Goal: Information Seeking & Learning: Learn about a topic

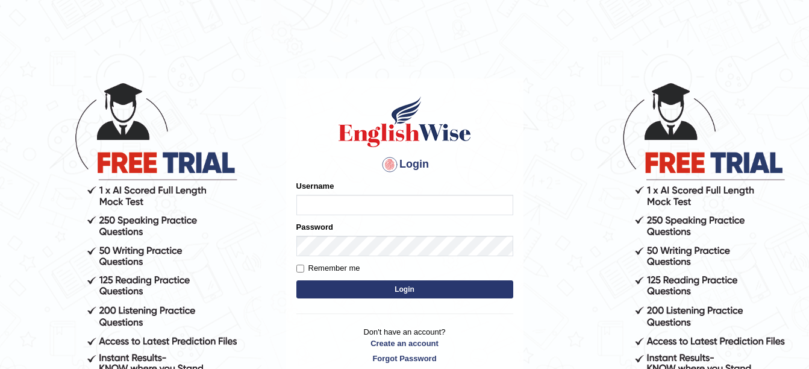
type input "amitpandey_parramatta"
click at [426, 290] on button "Login" at bounding box center [404, 289] width 217 height 18
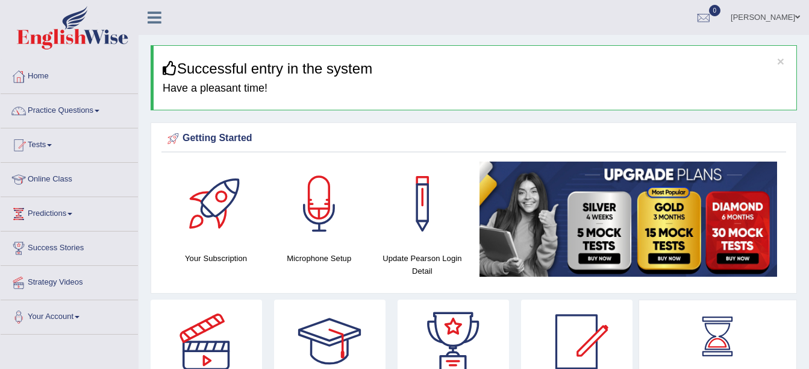
click at [54, 175] on link "Online Class" at bounding box center [69, 178] width 137 height 30
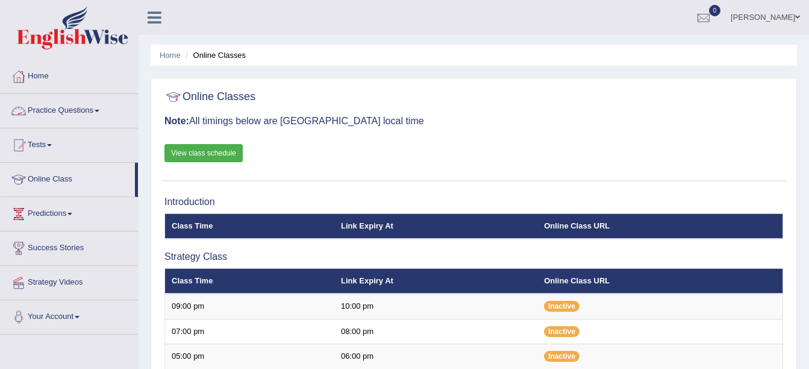
click at [99, 108] on link "Practice Questions" at bounding box center [69, 109] width 137 height 30
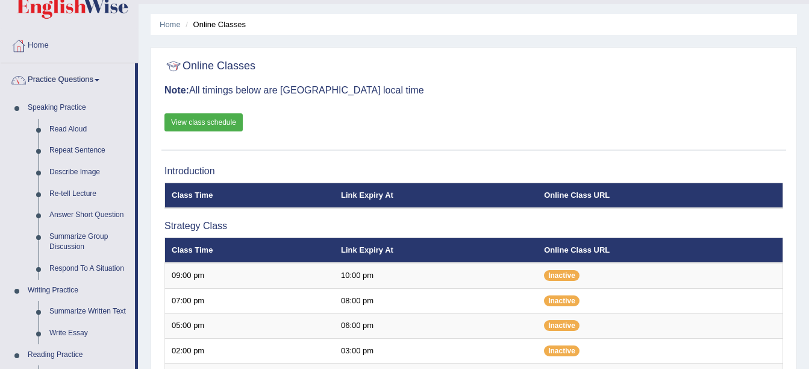
scroll to position [40, 0]
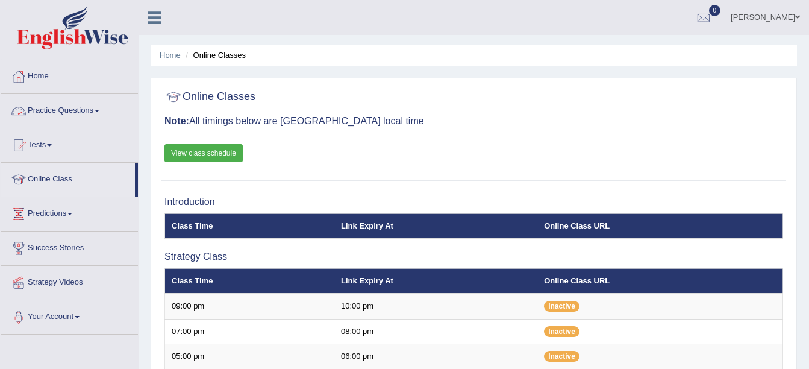
click at [99, 111] on span at bounding box center [97, 111] width 5 height 2
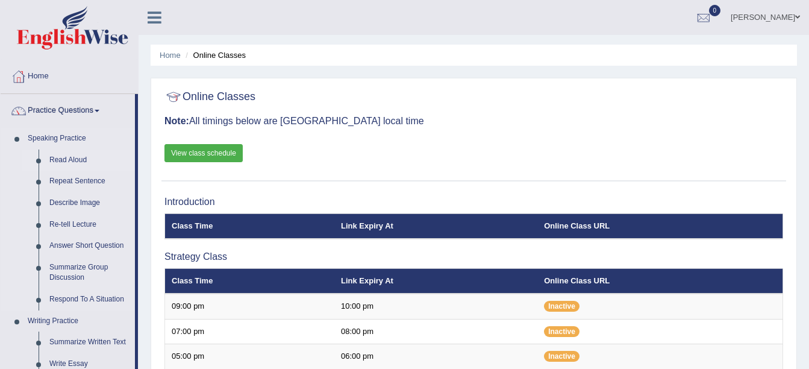
click at [64, 161] on link "Read Aloud" at bounding box center [89, 160] width 91 height 22
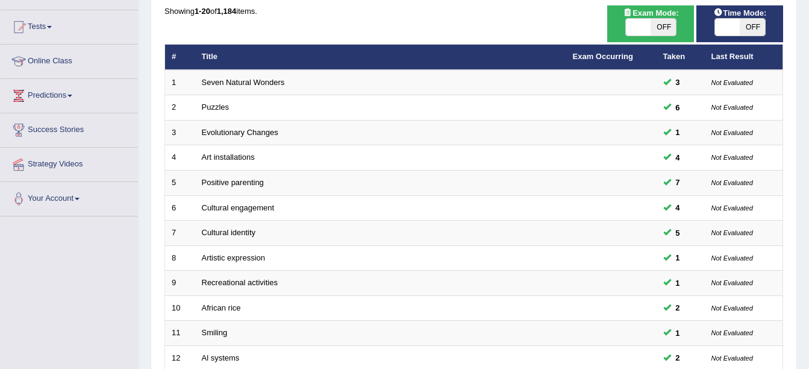
click at [658, 23] on span "OFF" at bounding box center [663, 27] width 25 height 17
checkbox input "true"
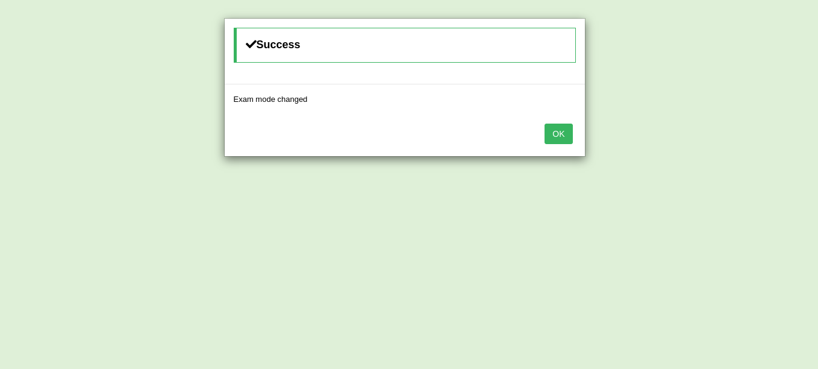
click at [558, 128] on button "OK" at bounding box center [559, 133] width 28 height 20
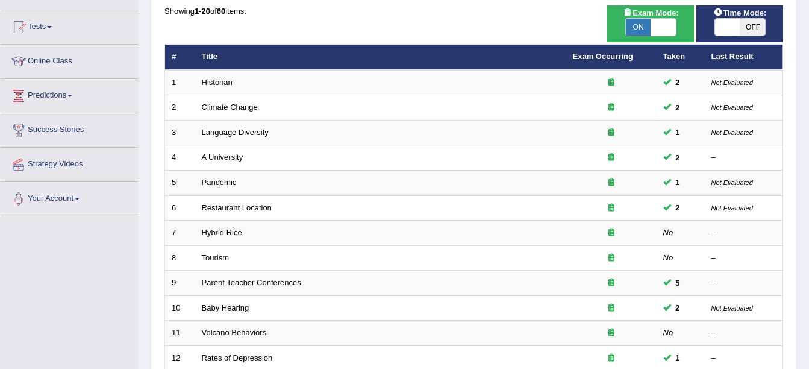
click at [751, 14] on span "Time Mode:" at bounding box center [739, 13] width 63 height 13
click at [753, 24] on span "OFF" at bounding box center [752, 27] width 25 height 17
checkbox input "true"
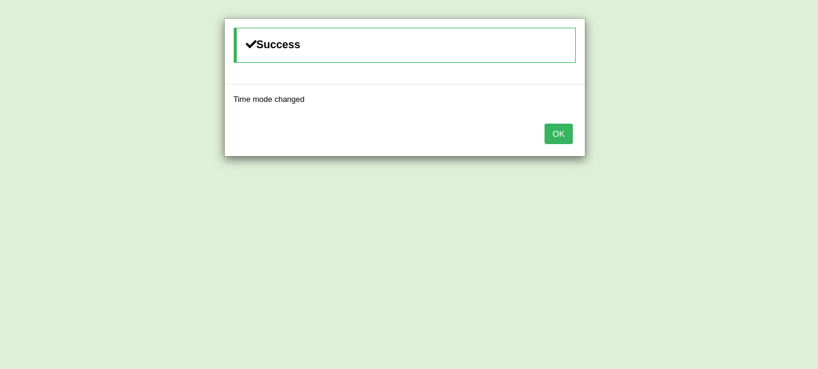
click at [555, 123] on button "OK" at bounding box center [559, 133] width 28 height 20
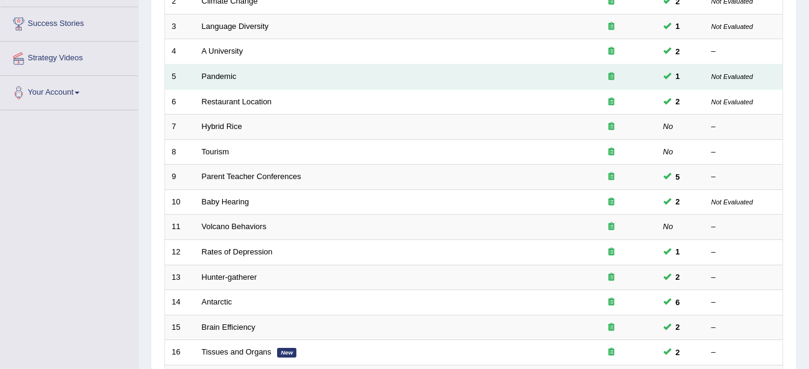
scroll to position [223, 0]
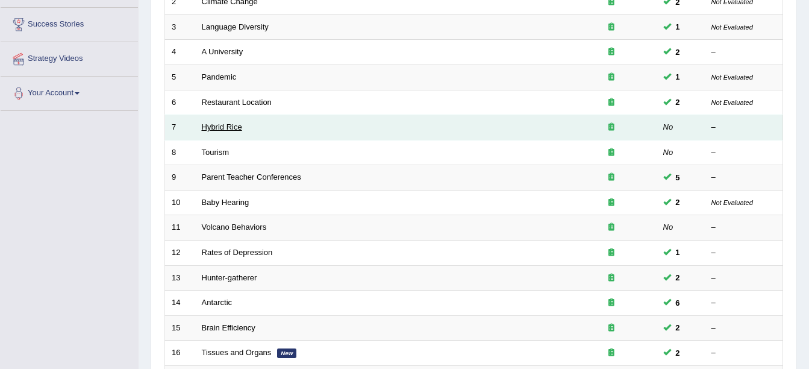
click at [225, 129] on link "Hybrid Rice" at bounding box center [222, 126] width 40 height 9
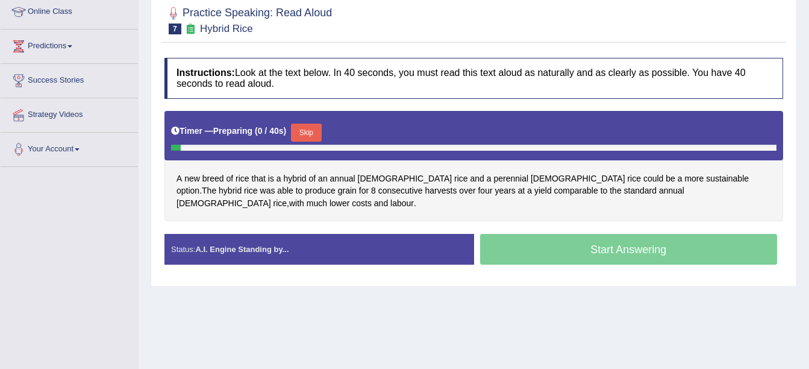
scroll to position [167, 0]
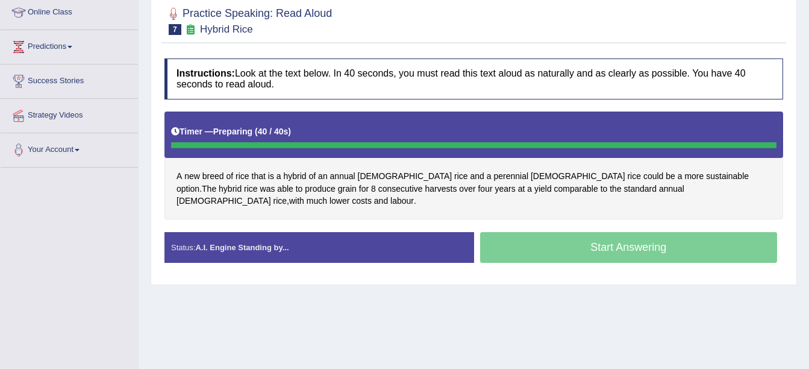
click at [567, 239] on div "Start Answering" at bounding box center [629, 249] width 310 height 34
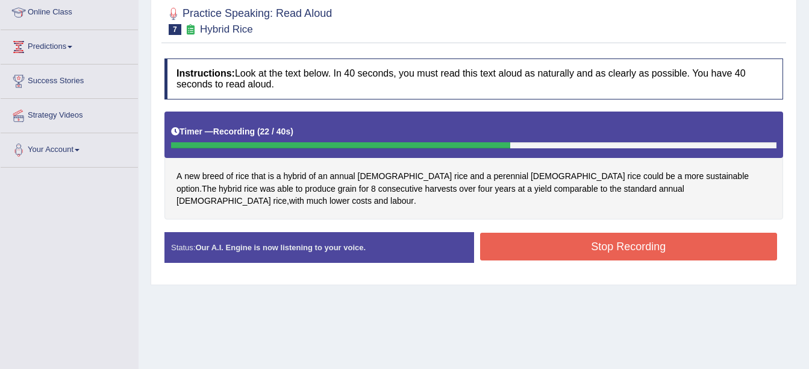
click at [648, 237] on button "Stop Recording" at bounding box center [629, 247] width 298 height 28
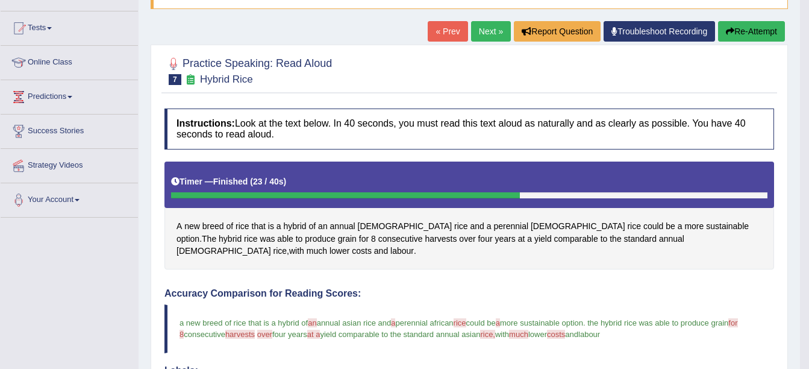
scroll to position [82, 0]
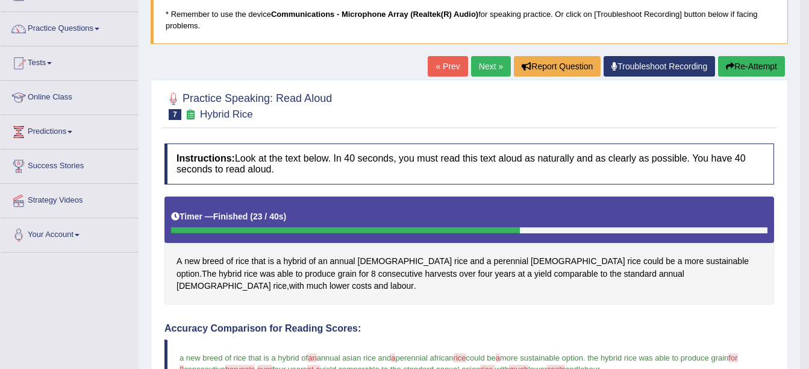
click at [760, 64] on button "Re-Attempt" at bounding box center [751, 66] width 67 height 20
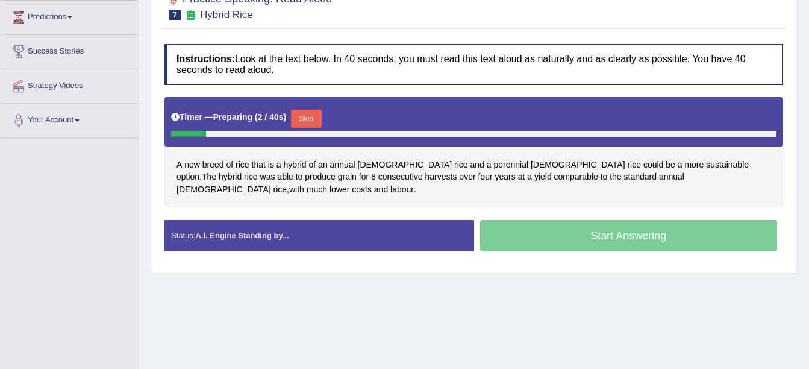
click at [311, 118] on button "Skip" at bounding box center [306, 119] width 30 height 18
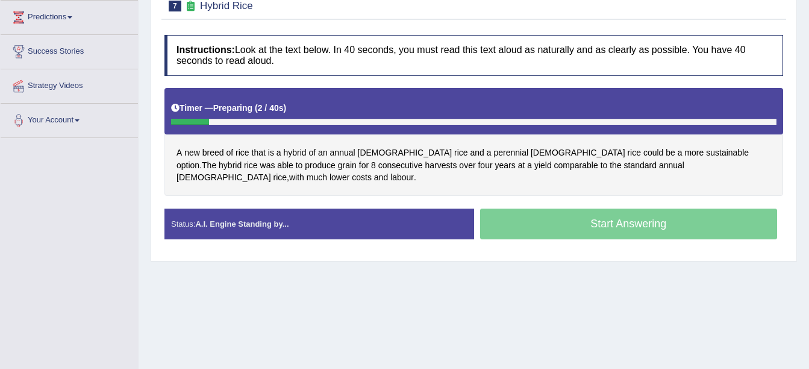
click at [582, 217] on div "Start Answering" at bounding box center [629, 225] width 310 height 34
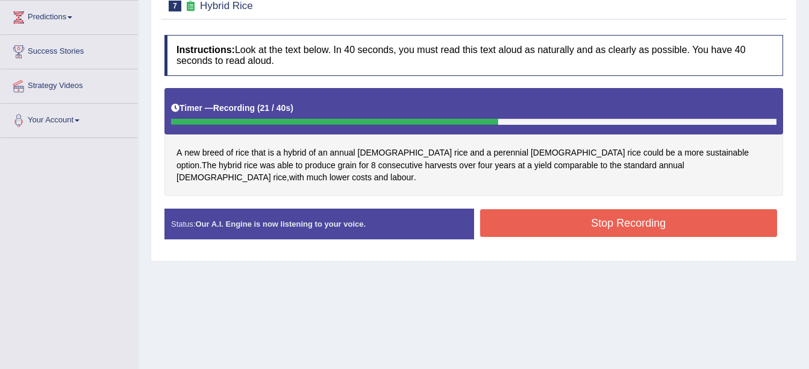
click at [649, 219] on button "Stop Recording" at bounding box center [629, 223] width 298 height 28
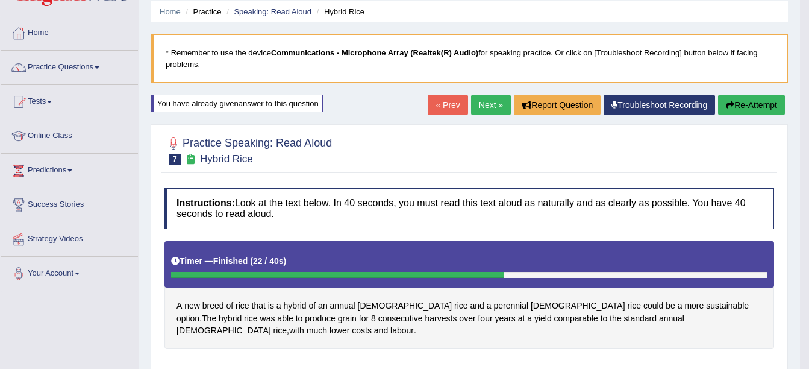
scroll to position [43, 0]
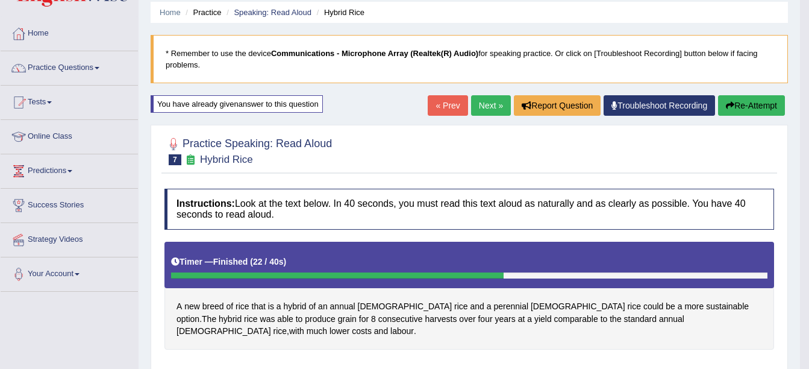
click at [759, 108] on button "Re-Attempt" at bounding box center [751, 105] width 67 height 20
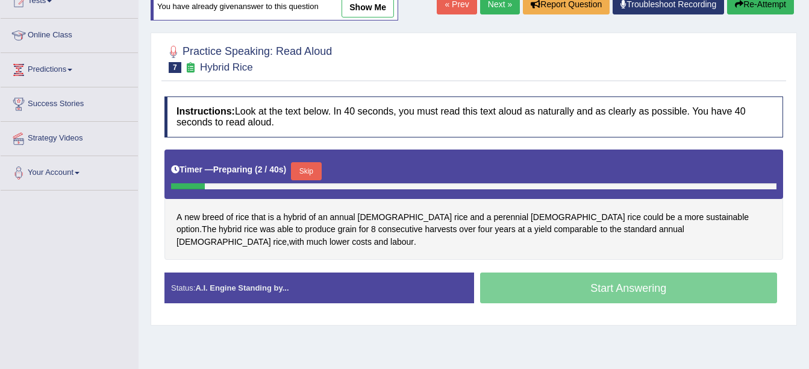
click at [301, 170] on button "Skip" at bounding box center [306, 171] width 30 height 18
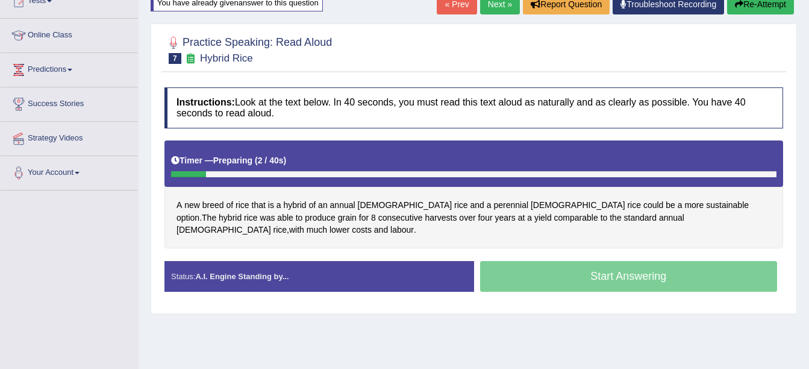
click at [548, 263] on div "Start Answering" at bounding box center [629, 278] width 310 height 34
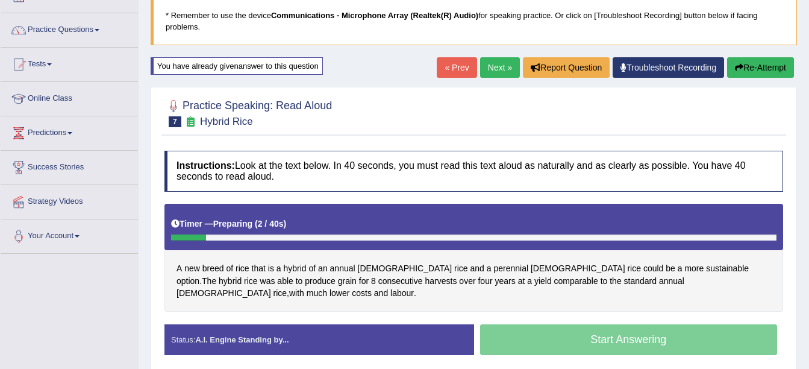
scroll to position [80, 0]
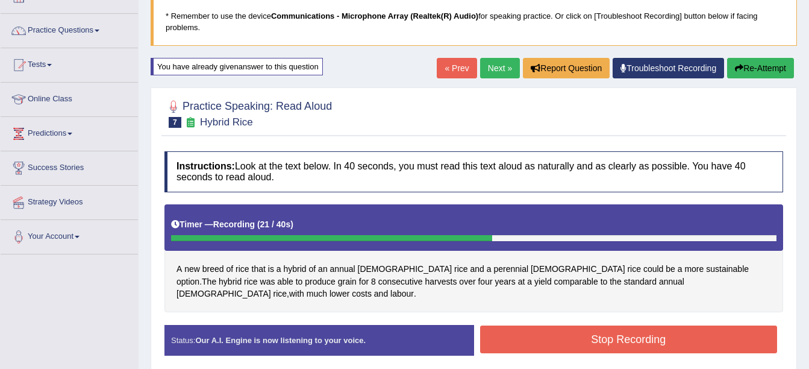
click at [628, 333] on button "Stop Recording" at bounding box center [629, 339] width 298 height 28
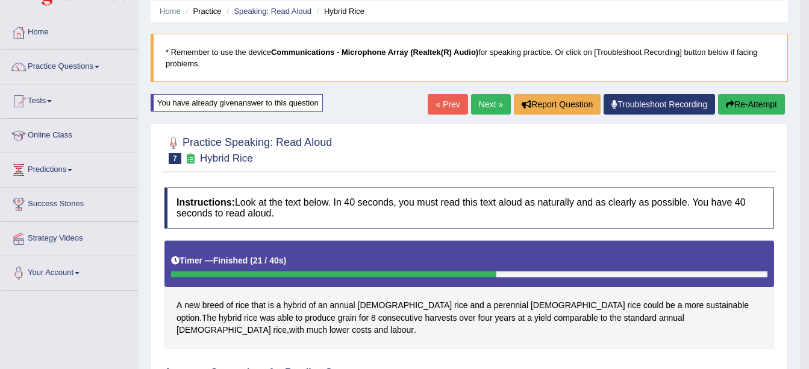
scroll to position [0, 0]
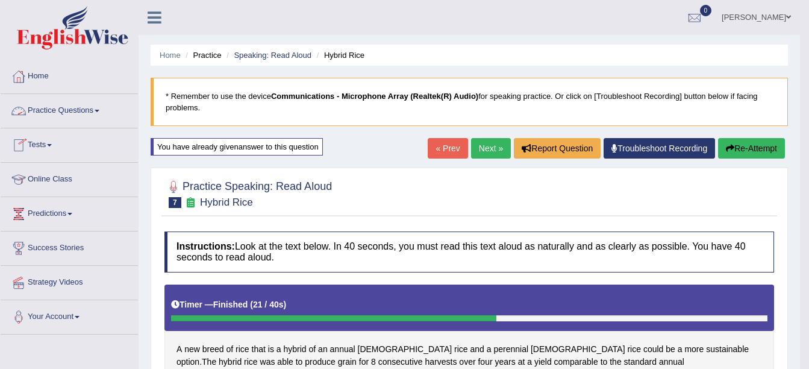
click at [97, 104] on link "Practice Questions" at bounding box center [69, 109] width 137 height 30
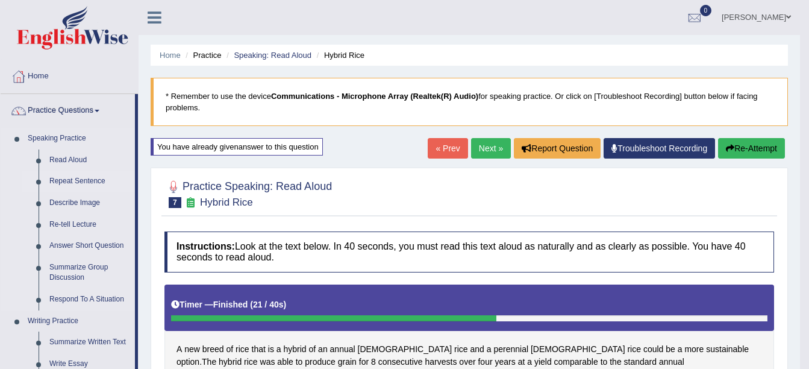
click at [85, 179] on link "Repeat Sentence" at bounding box center [89, 181] width 91 height 22
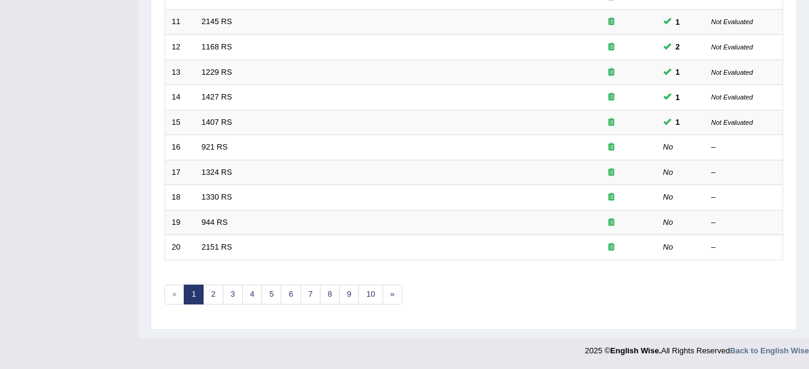
scroll to position [419, 0]
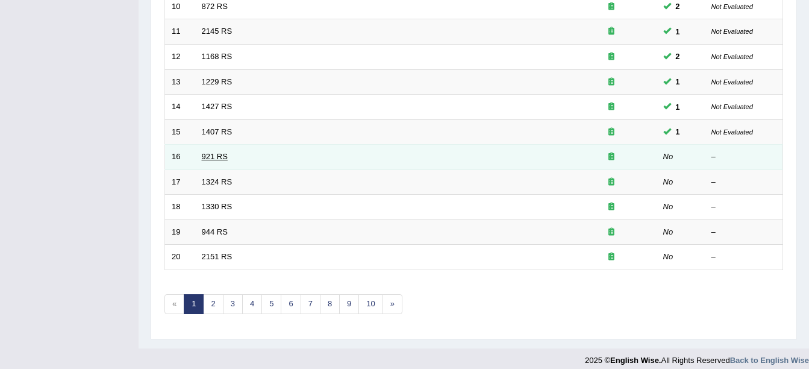
click at [212, 155] on link "921 RS" at bounding box center [215, 156] width 26 height 9
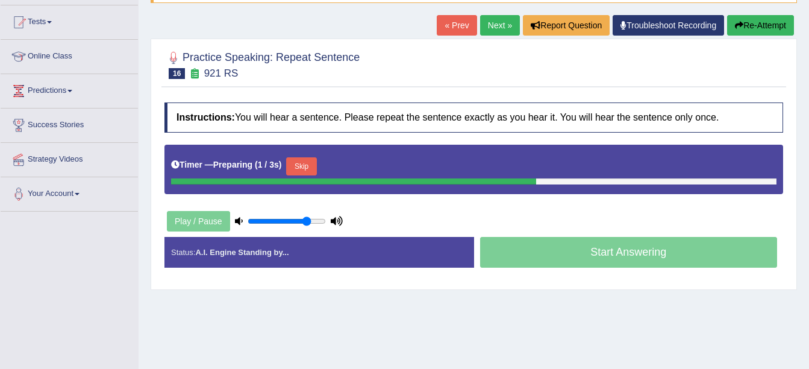
scroll to position [125, 0]
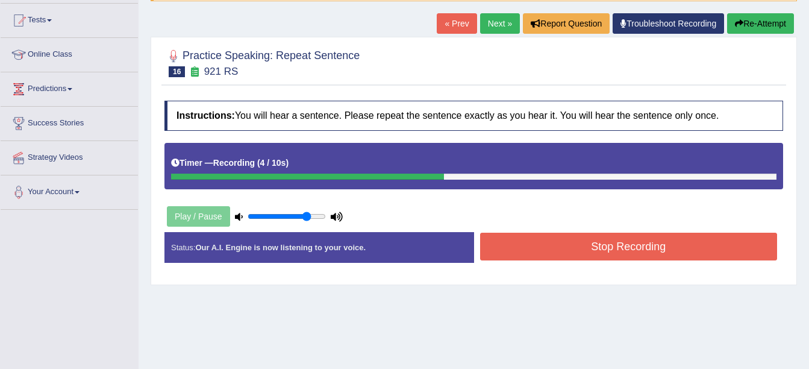
click at [528, 248] on button "Stop Recording" at bounding box center [629, 247] width 298 height 28
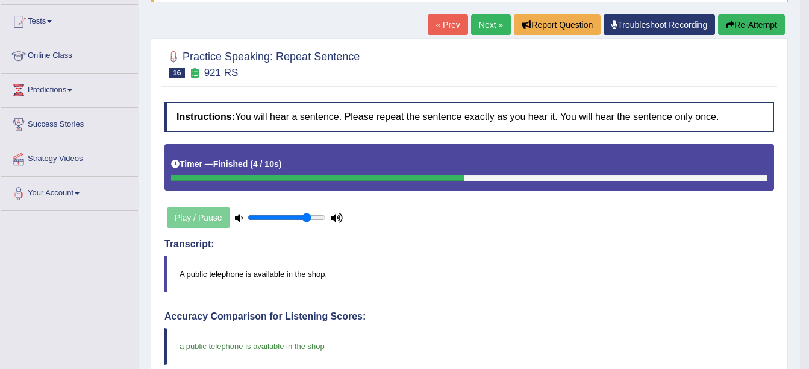
scroll to position [123, 0]
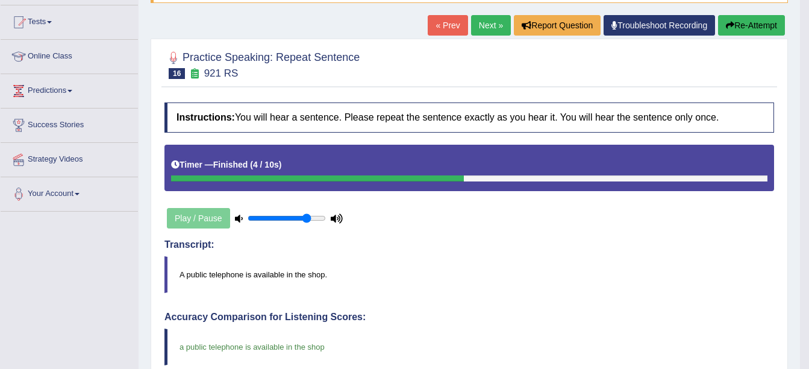
click at [748, 29] on button "Re-Attempt" at bounding box center [751, 25] width 67 height 20
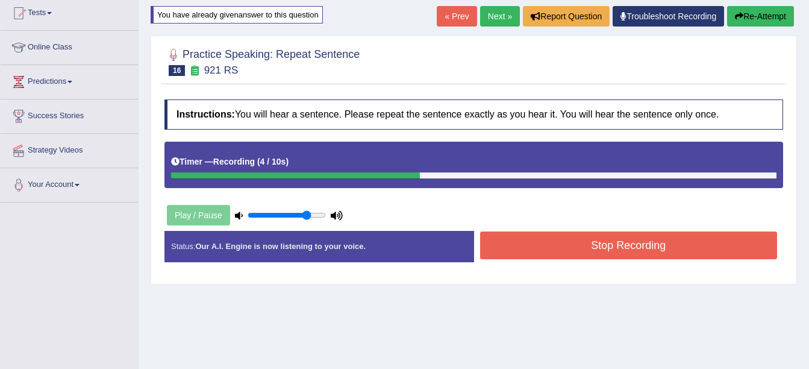
click at [596, 251] on button "Stop Recording" at bounding box center [629, 245] width 298 height 28
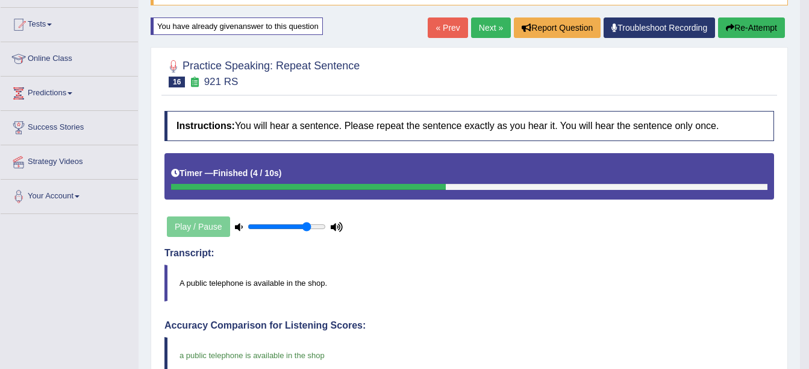
scroll to position [106, 0]
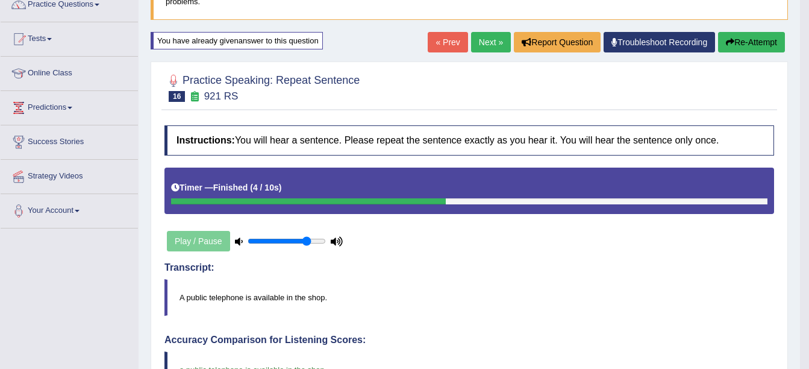
click at [751, 45] on button "Re-Attempt" at bounding box center [751, 42] width 67 height 20
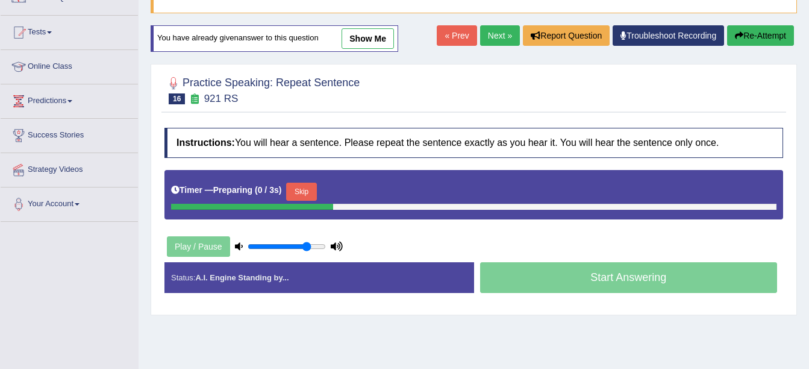
scroll to position [106, 0]
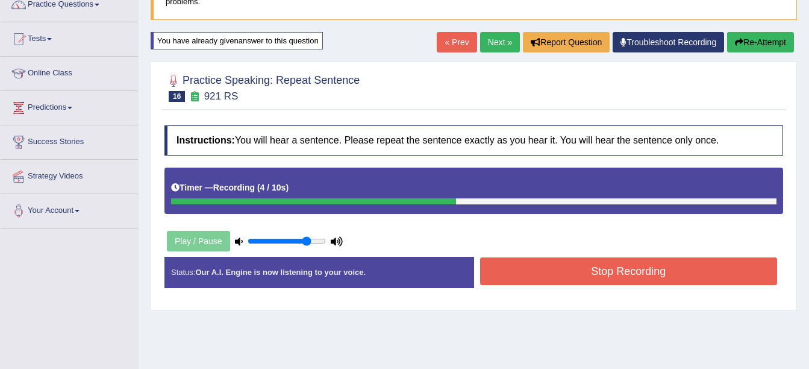
click at [612, 272] on button "Stop Recording" at bounding box center [629, 271] width 298 height 28
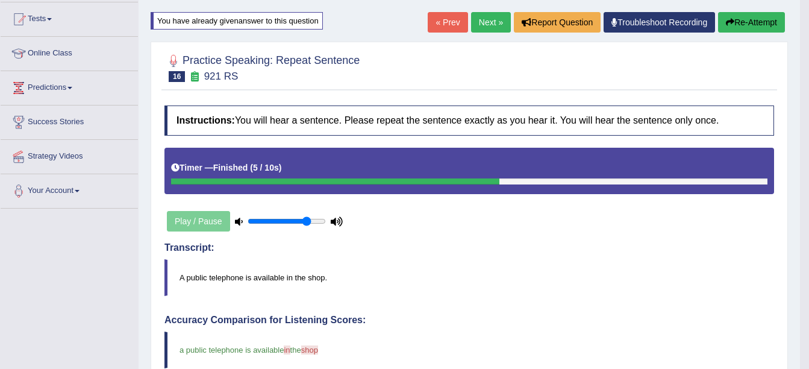
scroll to position [122, 0]
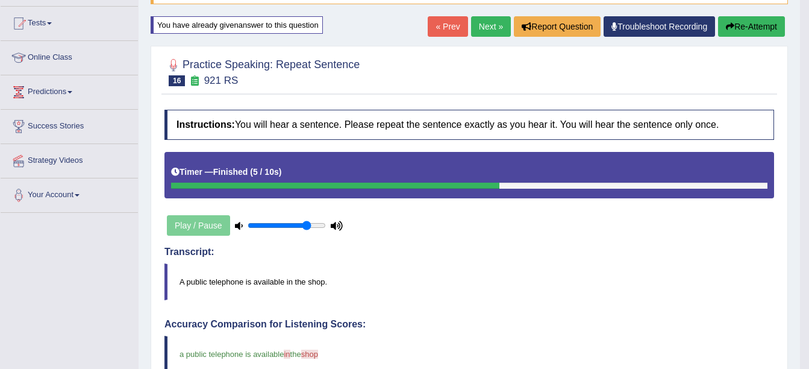
click at [492, 22] on link "Next »" at bounding box center [491, 26] width 40 height 20
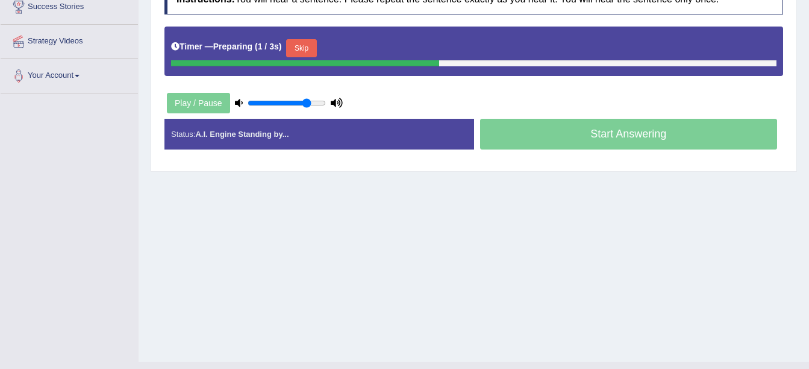
scroll to position [242, 0]
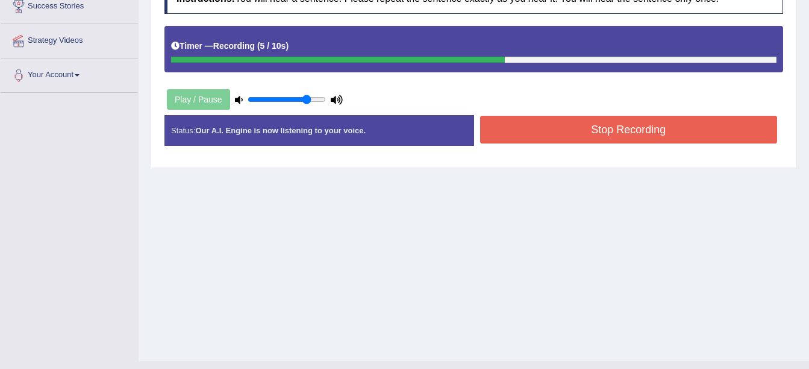
click at [620, 132] on button "Stop Recording" at bounding box center [629, 130] width 298 height 28
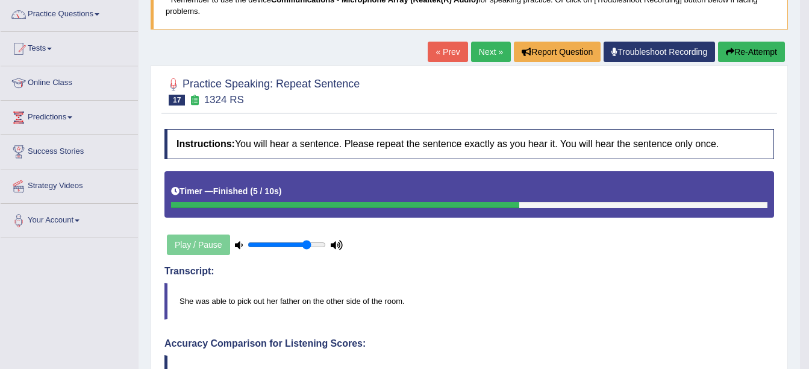
scroll to position [52, 0]
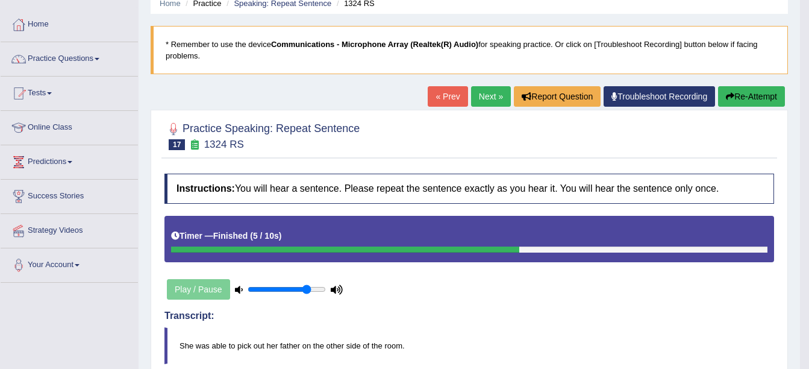
click at [482, 92] on link "Next »" at bounding box center [491, 96] width 40 height 20
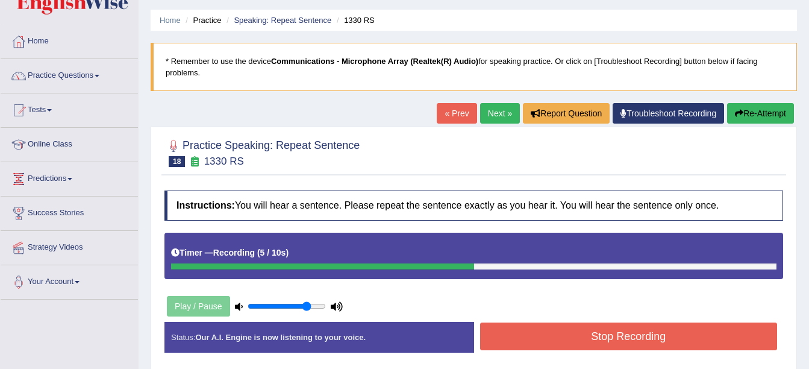
scroll to position [36, 0]
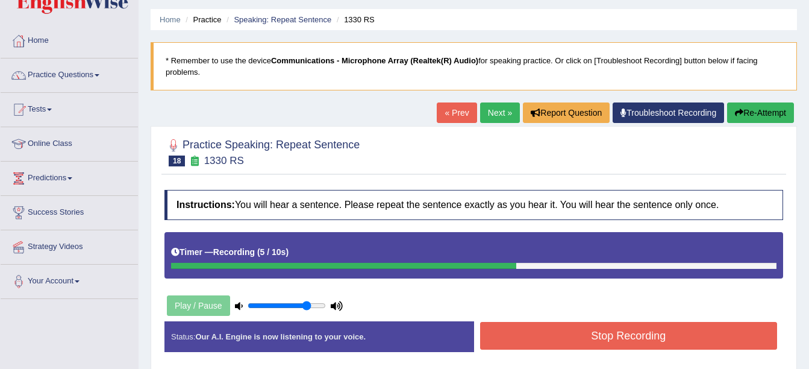
click at [613, 334] on button "Stop Recording" at bounding box center [629, 336] width 298 height 28
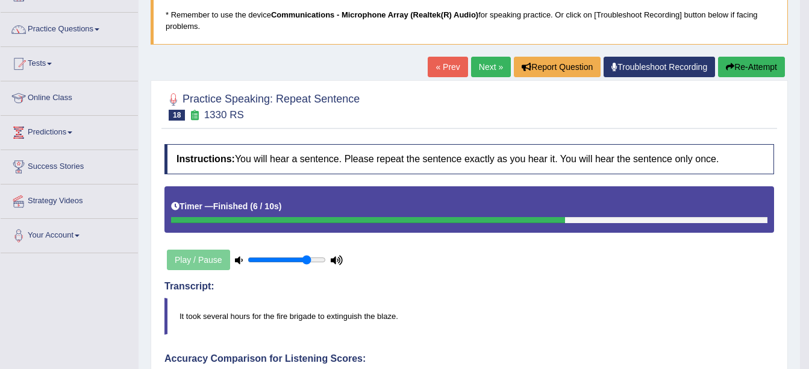
scroll to position [81, 0]
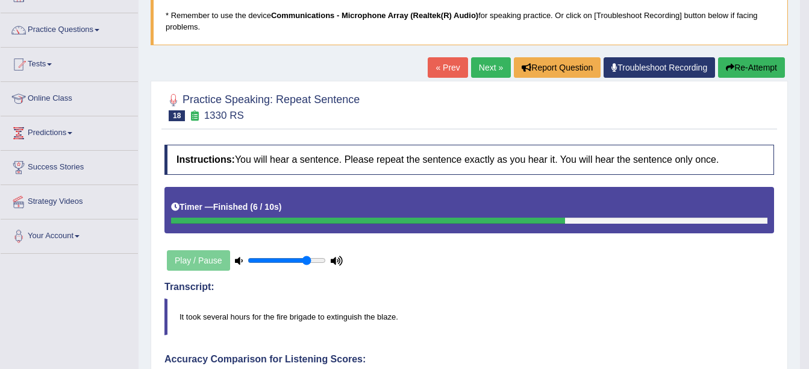
click at [483, 69] on link "Next »" at bounding box center [491, 67] width 40 height 20
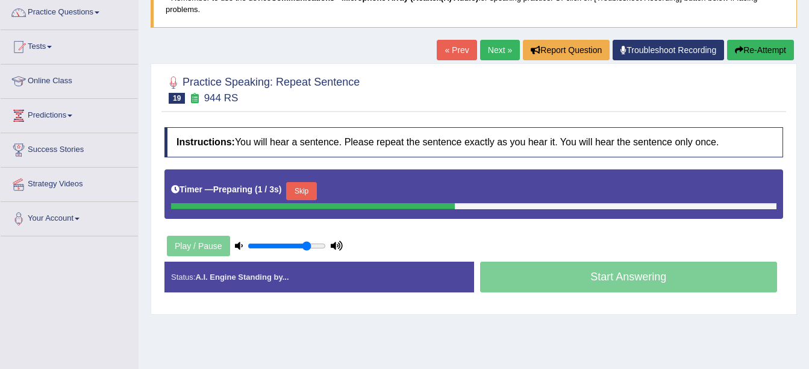
scroll to position [99, 0]
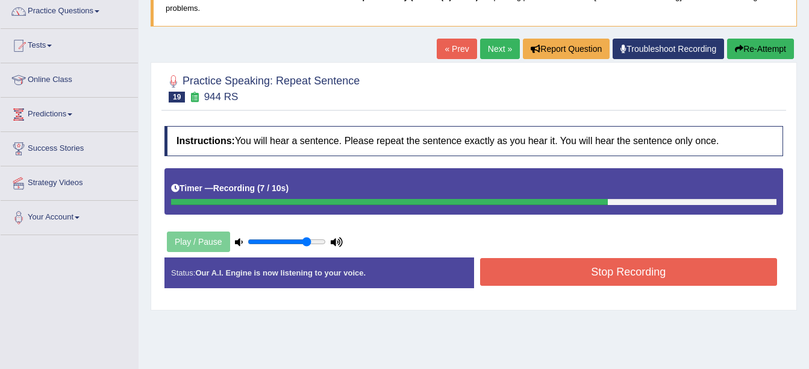
click at [542, 267] on button "Stop Recording" at bounding box center [629, 272] width 298 height 28
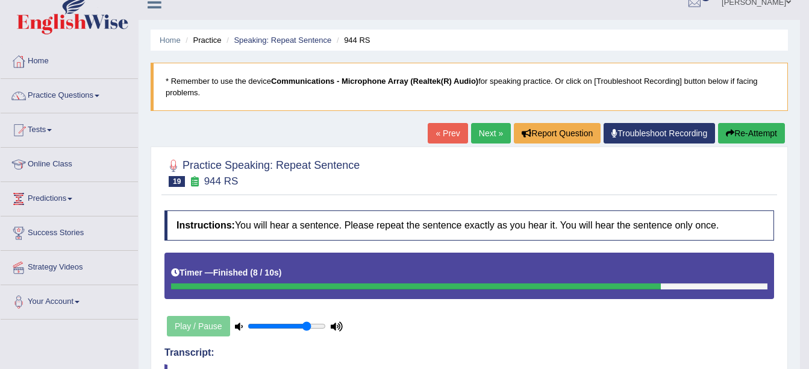
scroll to position [14, 0]
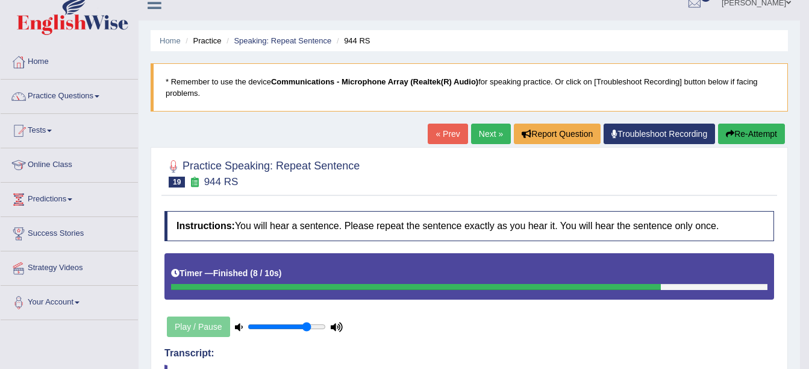
click at [485, 133] on link "Next »" at bounding box center [491, 133] width 40 height 20
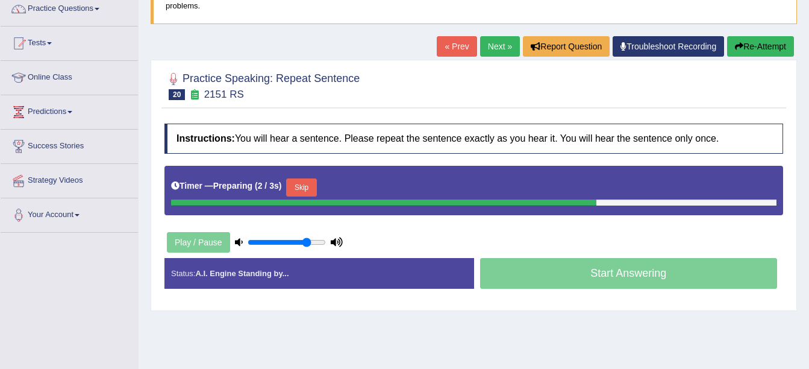
scroll to position [102, 0]
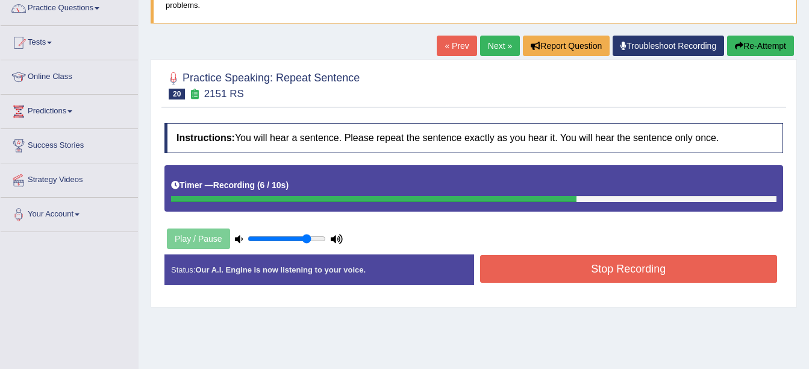
click at [572, 278] on button "Stop Recording" at bounding box center [629, 269] width 298 height 28
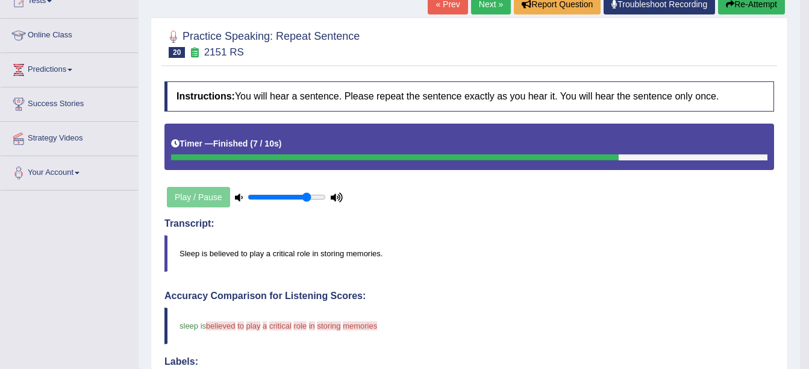
scroll to position [72, 0]
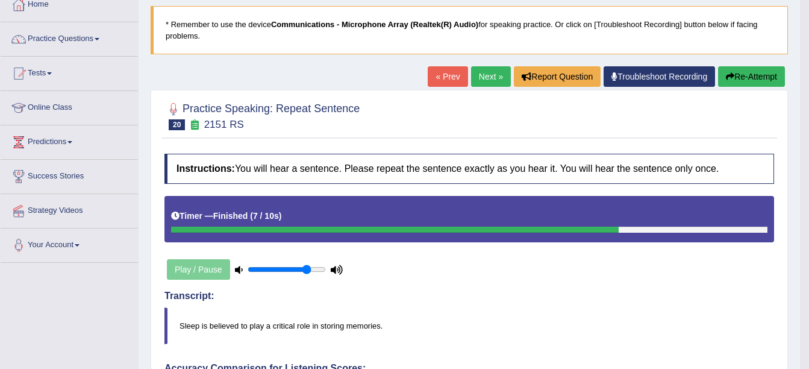
click at [767, 73] on button "Re-Attempt" at bounding box center [751, 76] width 67 height 20
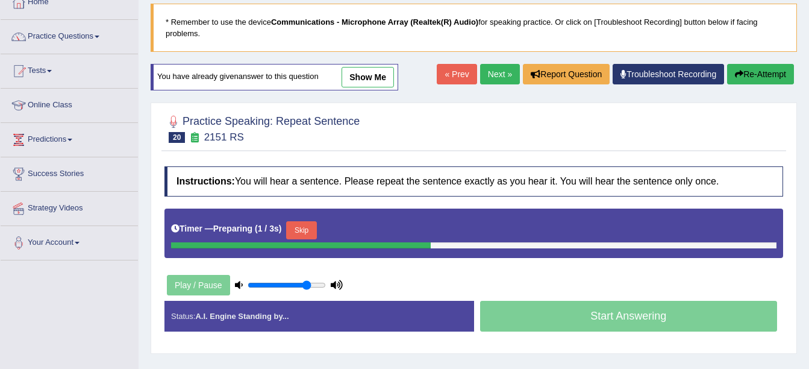
scroll to position [72, 0]
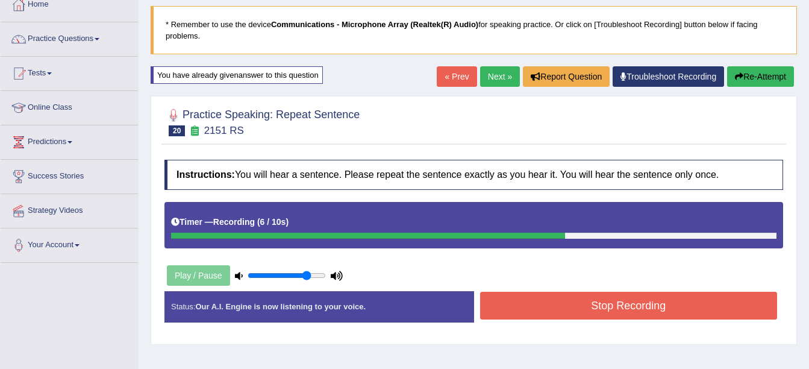
click at [577, 300] on button "Stop Recording" at bounding box center [629, 306] width 298 height 28
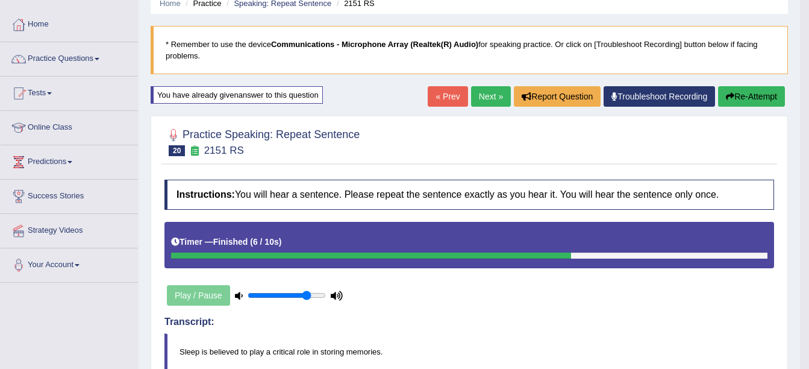
scroll to position [51, 0]
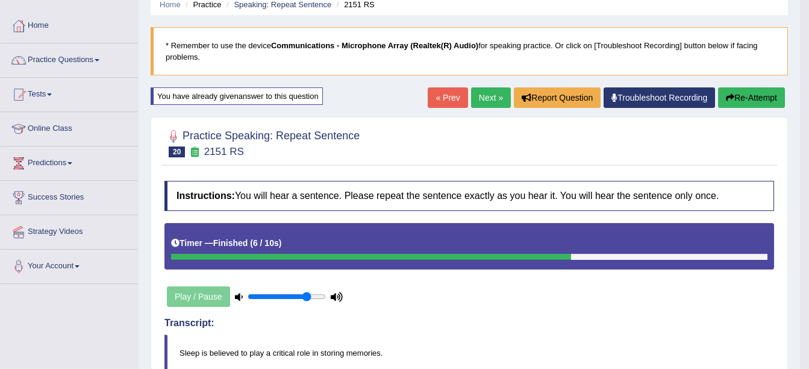
click at [487, 99] on link "Next »" at bounding box center [491, 97] width 40 height 20
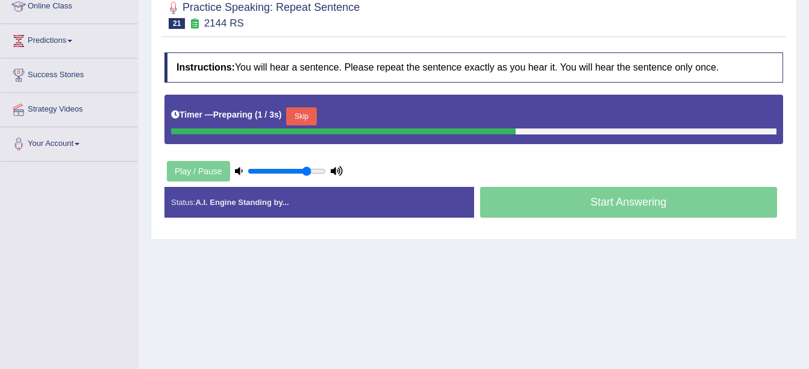
scroll to position [173, 0]
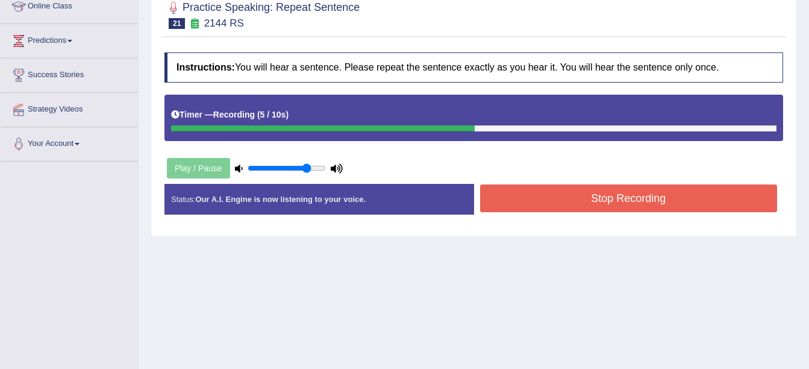
click at [563, 195] on button "Stop Recording" at bounding box center [629, 198] width 298 height 28
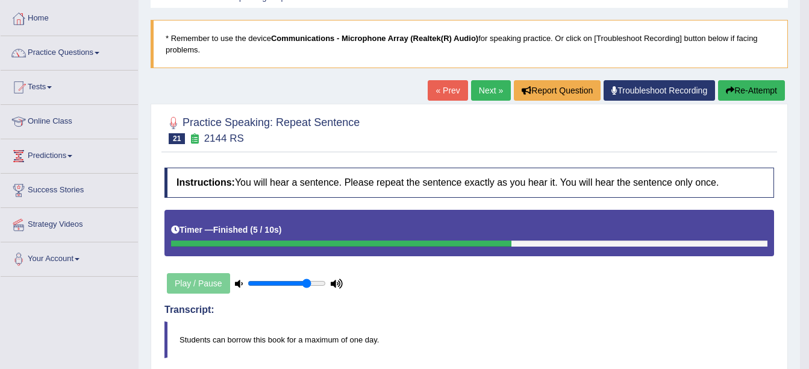
scroll to position [57, 0]
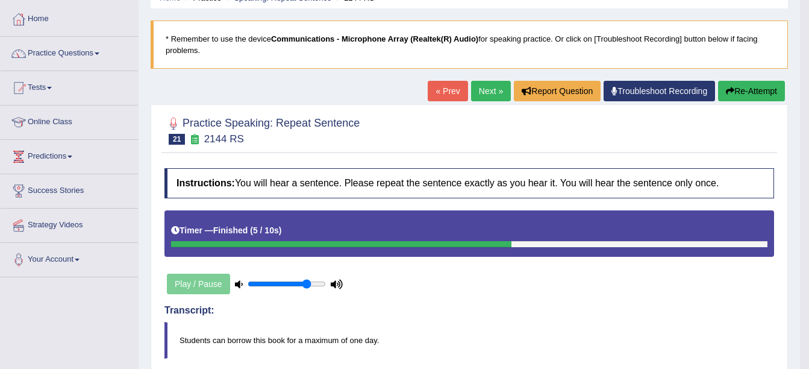
click at [488, 89] on link "Next »" at bounding box center [491, 91] width 40 height 20
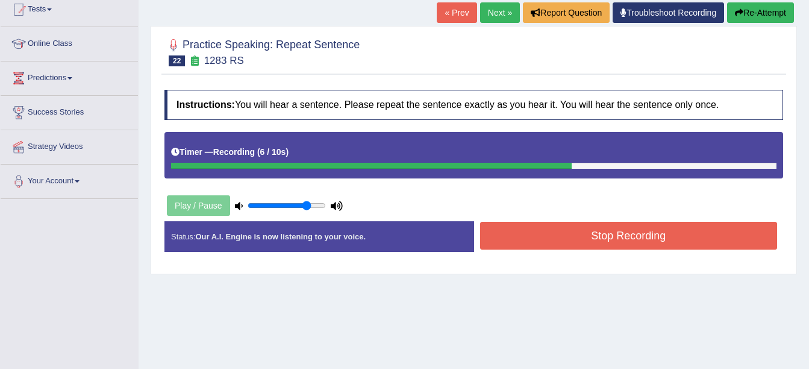
scroll to position [136, 0]
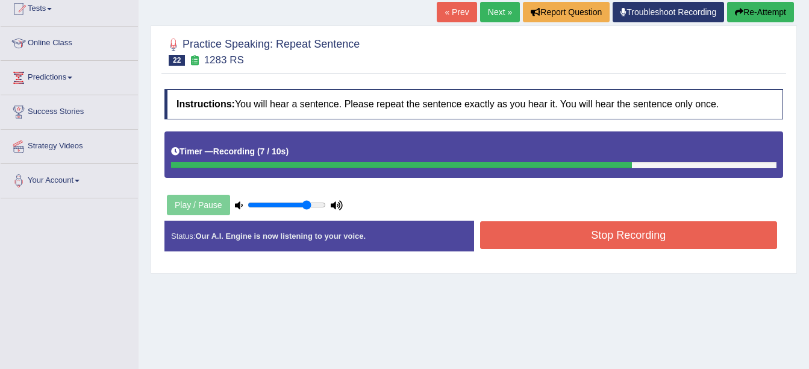
click at [642, 230] on button "Stop Recording" at bounding box center [629, 235] width 298 height 28
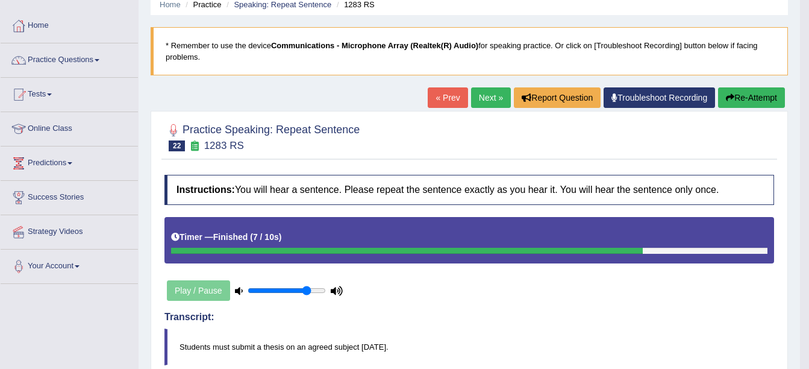
scroll to position [50, 0]
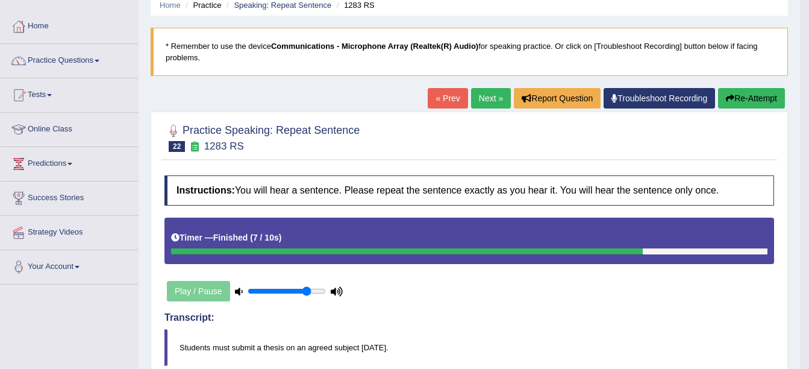
click at [482, 99] on link "Next »" at bounding box center [491, 98] width 40 height 20
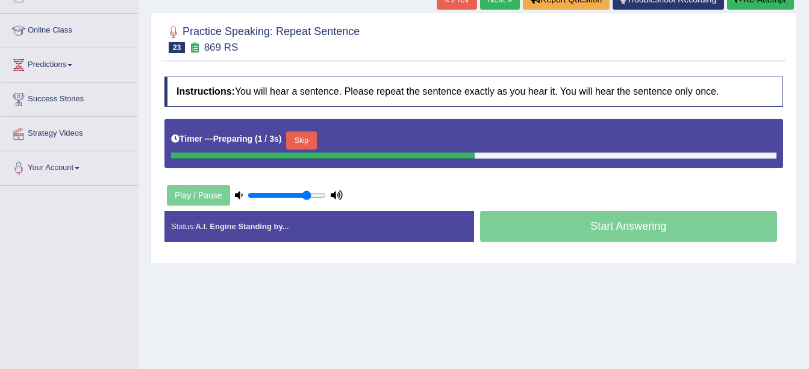
scroll to position [187, 0]
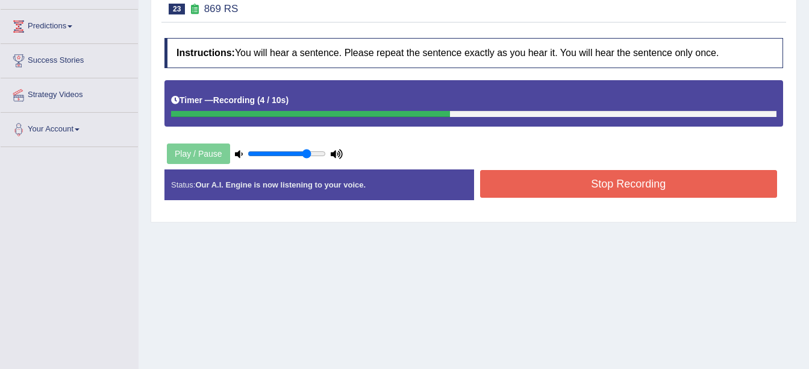
click at [558, 190] on button "Stop Recording" at bounding box center [629, 184] width 298 height 28
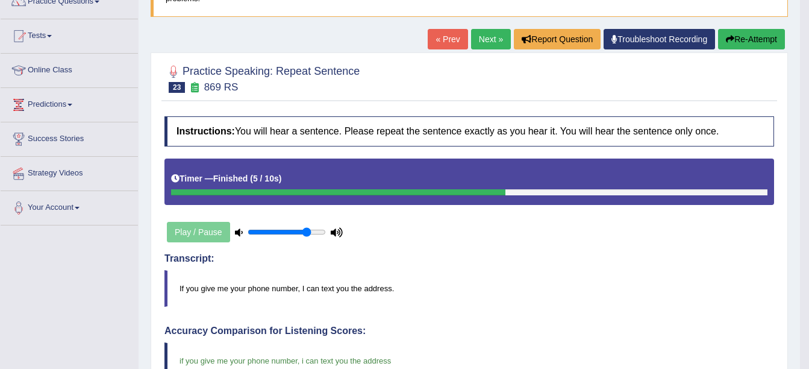
scroll to position [44, 0]
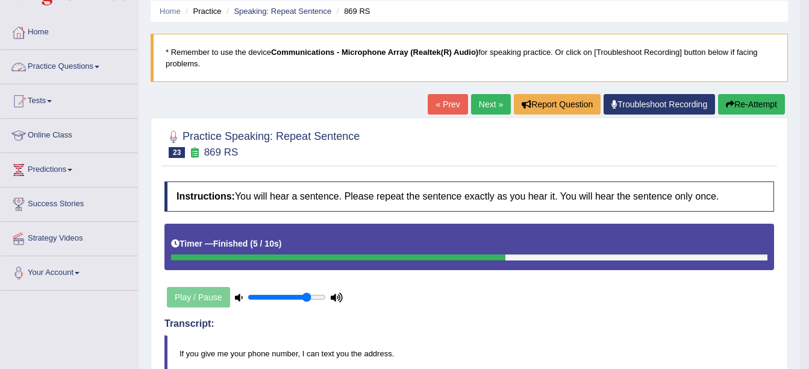
click at [99, 66] on span at bounding box center [97, 67] width 5 height 2
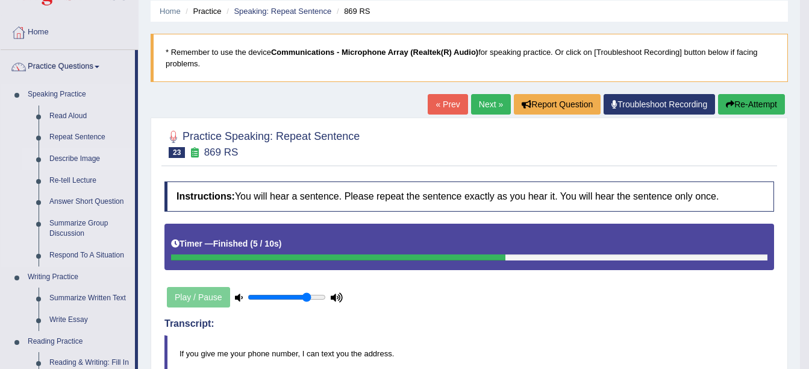
click at [88, 156] on link "Describe Image" at bounding box center [89, 159] width 91 height 22
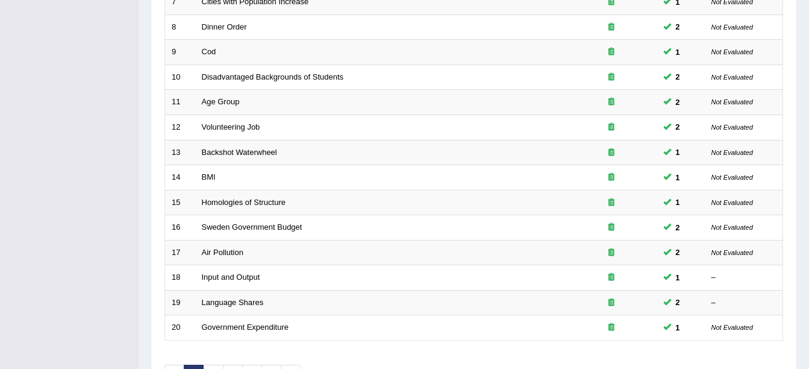
scroll to position [429, 0]
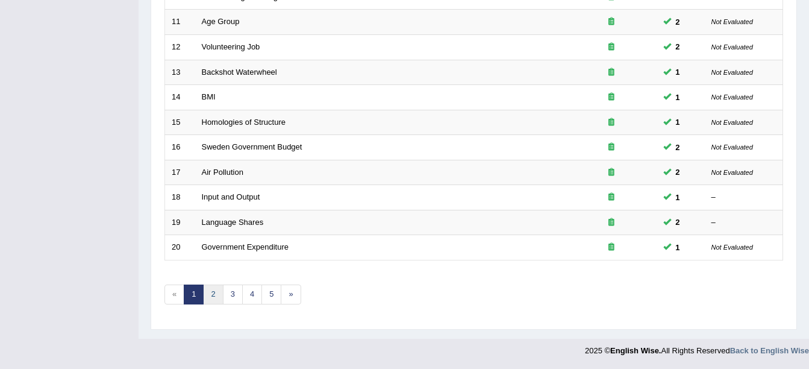
click at [212, 296] on link "2" at bounding box center [213, 294] width 20 height 20
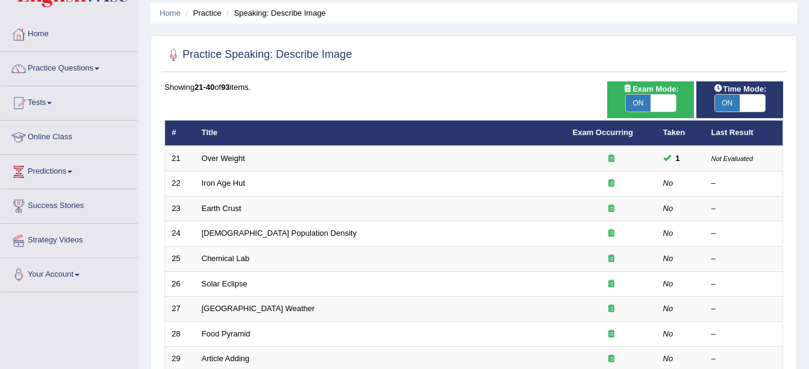
scroll to position [35, 0]
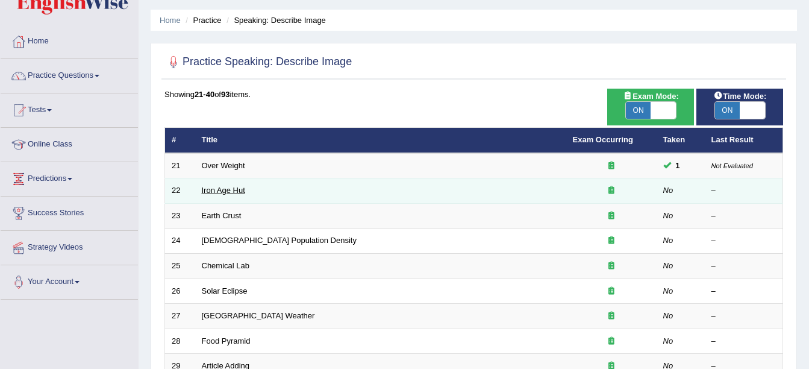
click at [223, 190] on link "Iron Age Hut" at bounding box center [223, 190] width 43 height 9
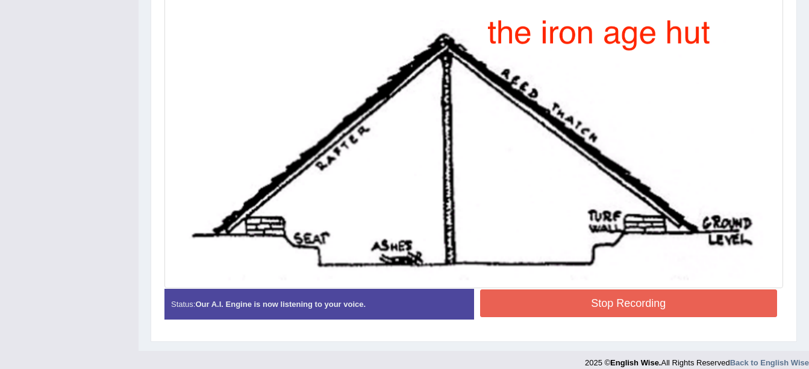
scroll to position [352, 0]
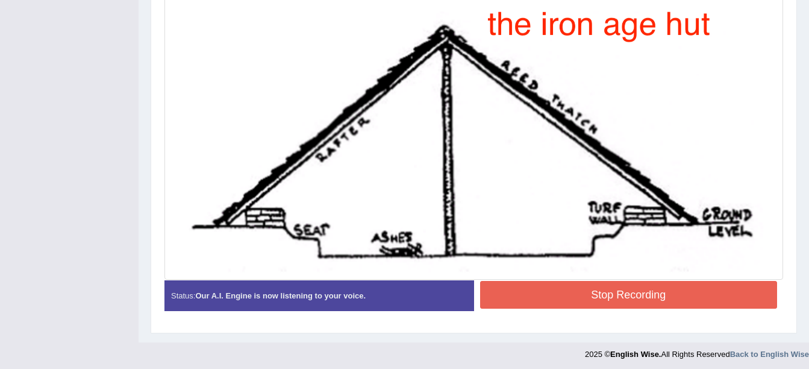
click at [614, 292] on button "Stop Recording" at bounding box center [629, 295] width 298 height 28
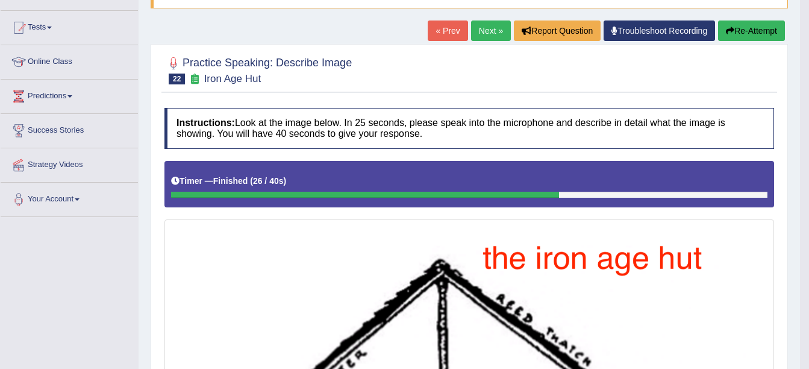
scroll to position [117, 0]
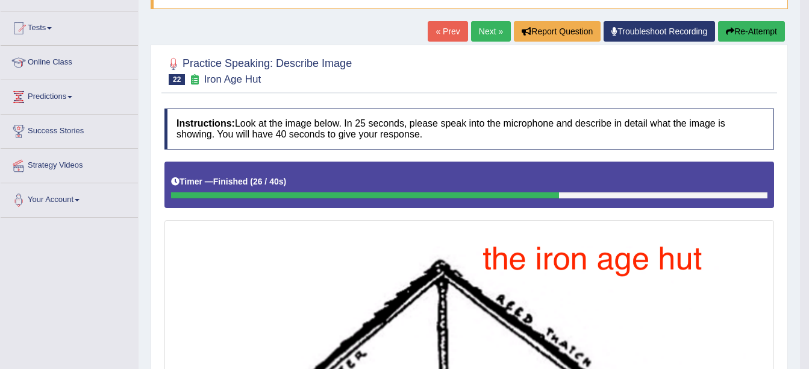
click at [488, 28] on link "Next »" at bounding box center [491, 31] width 40 height 20
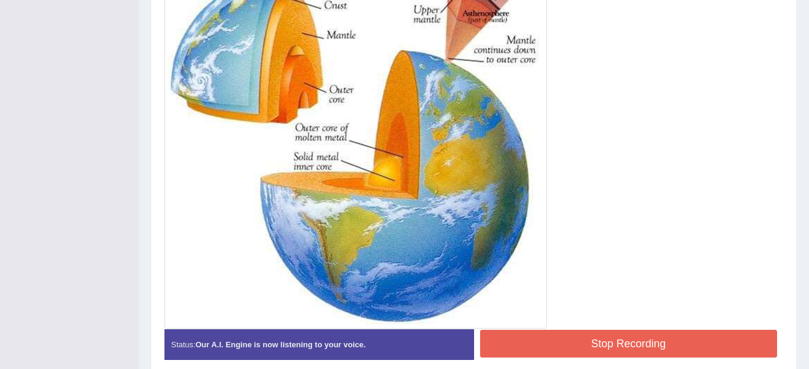
scroll to position [379, 0]
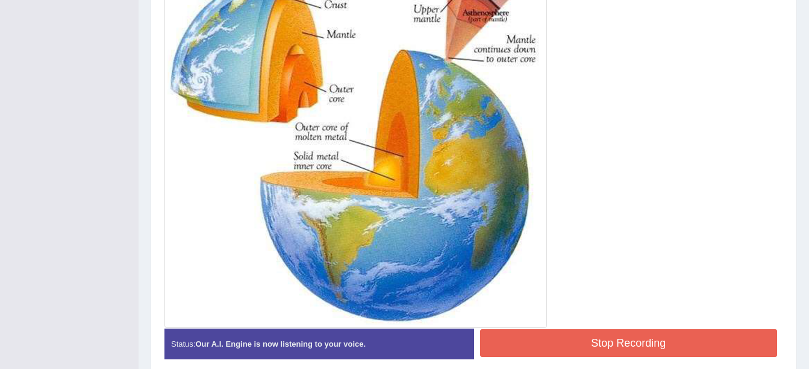
click at [552, 332] on button "Stop Recording" at bounding box center [629, 343] width 298 height 28
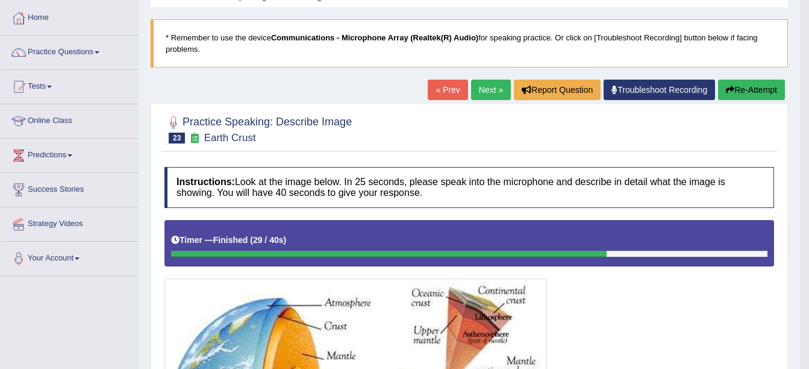
scroll to position [75, 0]
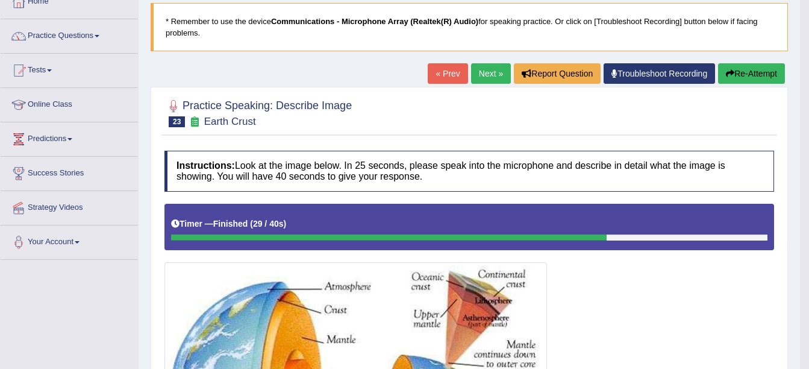
click at [745, 67] on button "Re-Attempt" at bounding box center [751, 73] width 67 height 20
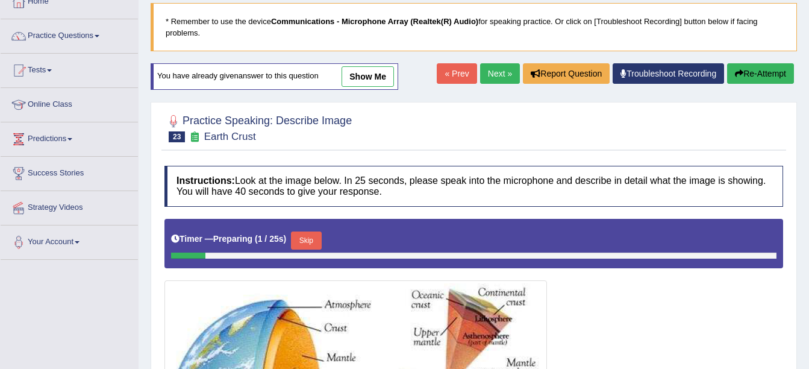
click at [310, 239] on button "Skip" at bounding box center [306, 240] width 30 height 18
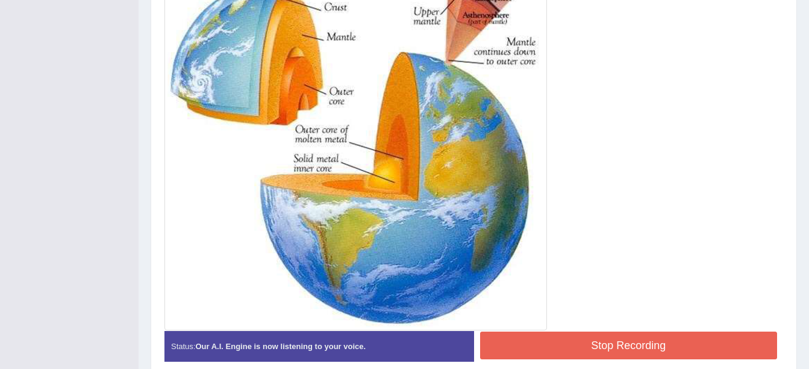
scroll to position [385, 0]
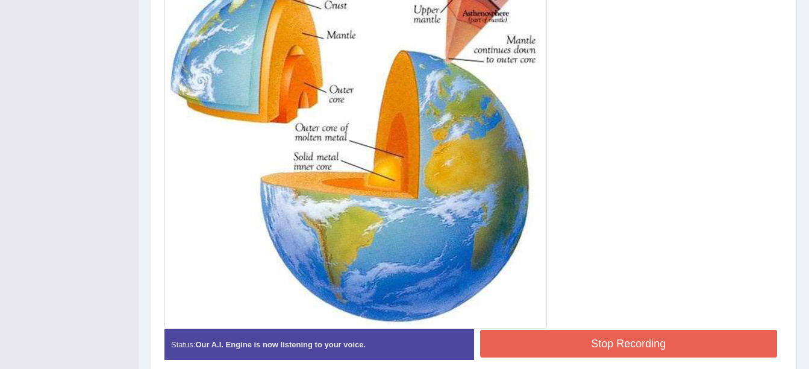
click at [544, 343] on button "Stop Recording" at bounding box center [629, 343] width 298 height 28
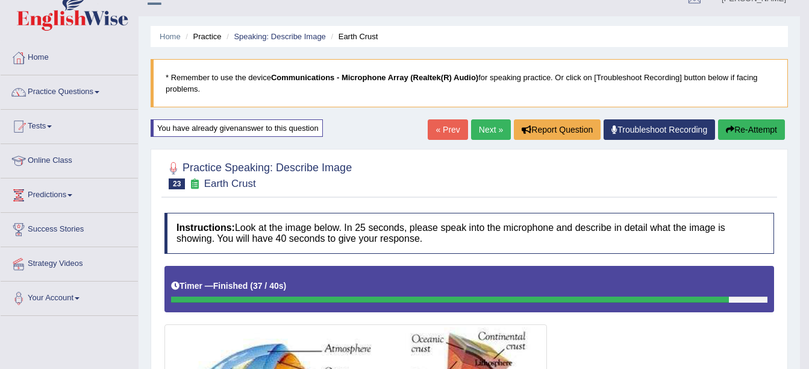
scroll to position [16, 0]
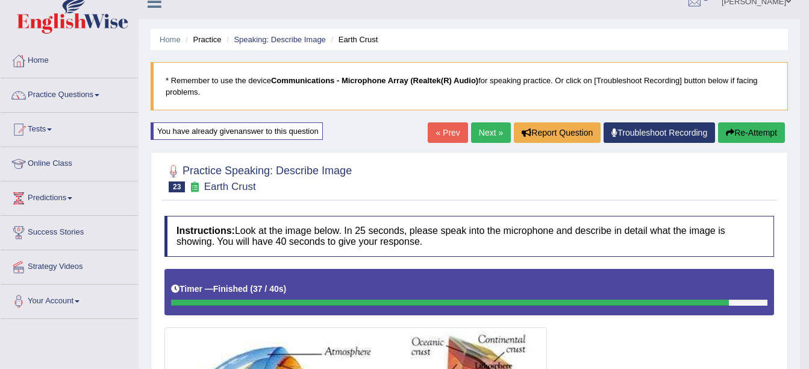
click at [485, 126] on link "Next »" at bounding box center [491, 132] width 40 height 20
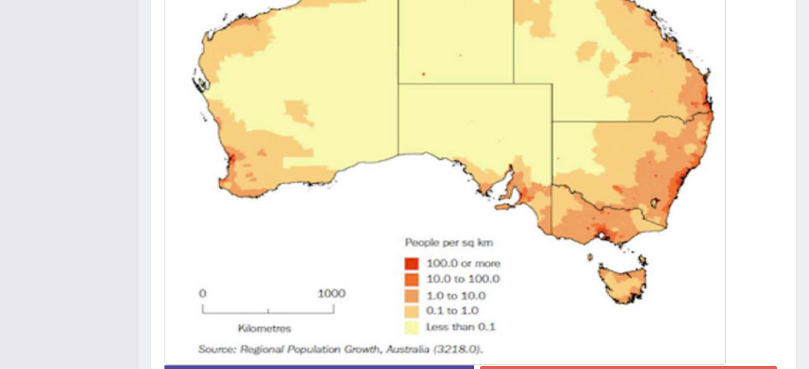
scroll to position [579, 0]
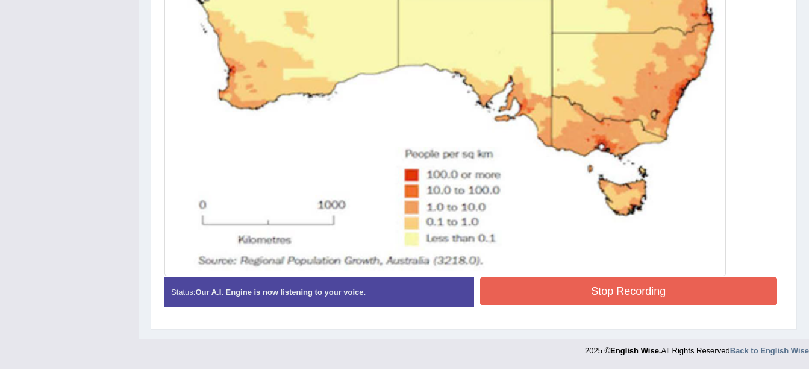
click at [601, 290] on button "Stop Recording" at bounding box center [629, 291] width 298 height 28
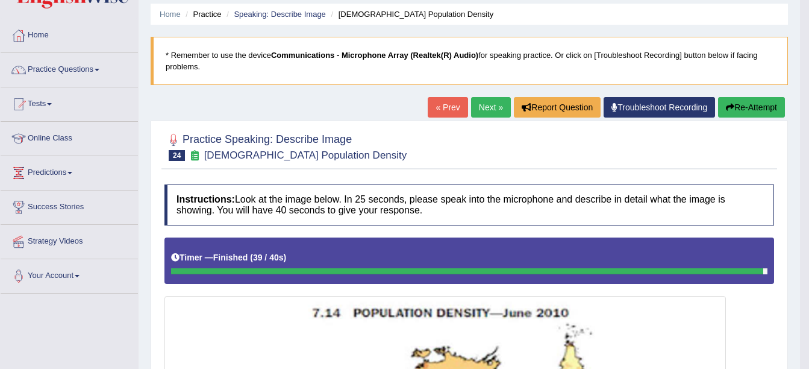
scroll to position [40, 0]
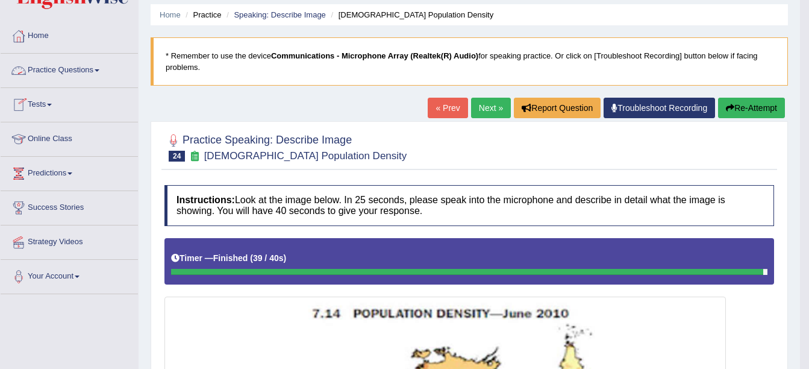
click at [99, 69] on span at bounding box center [97, 70] width 5 height 2
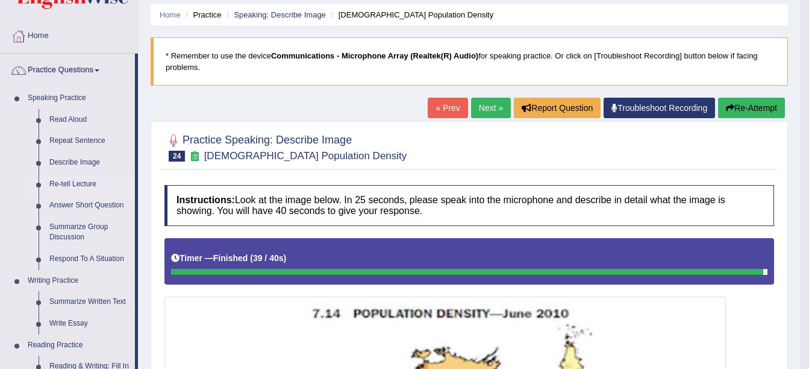
click at [84, 182] on link "Re-tell Lecture" at bounding box center [89, 184] width 91 height 22
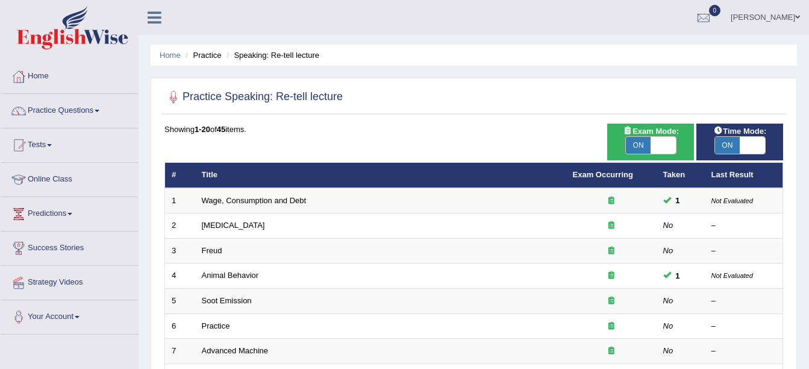
scroll to position [1, 0]
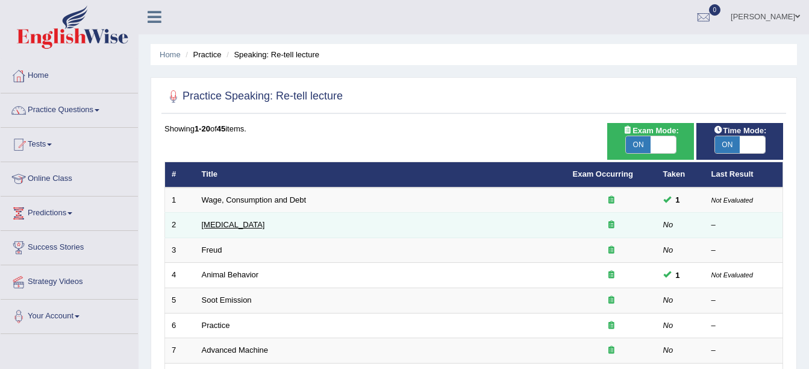
click at [223, 225] on link "Language Disorder" at bounding box center [233, 224] width 63 height 9
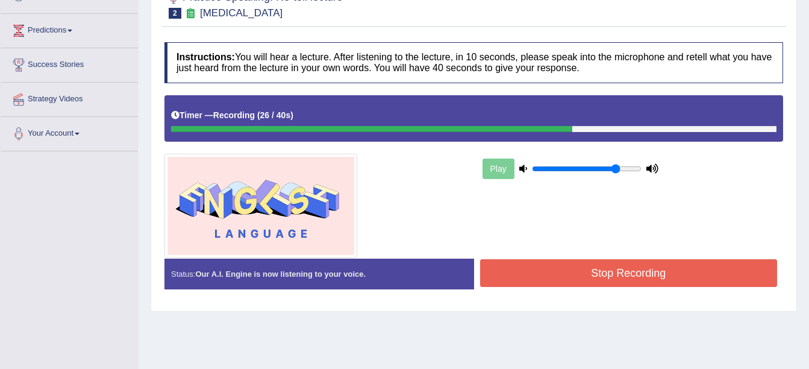
scroll to position [186, 0]
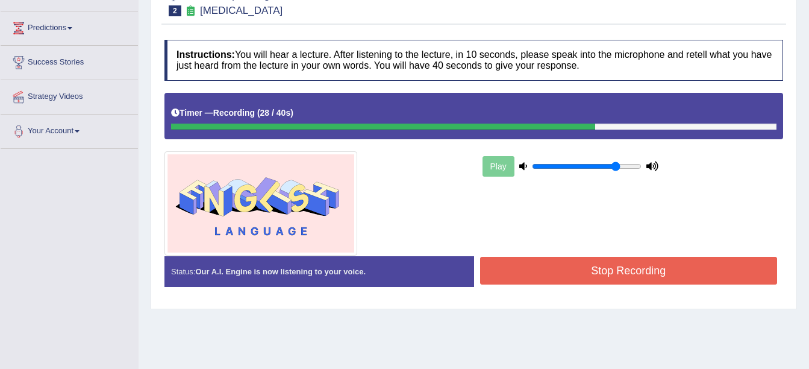
click at [531, 264] on button "Stop Recording" at bounding box center [629, 271] width 298 height 28
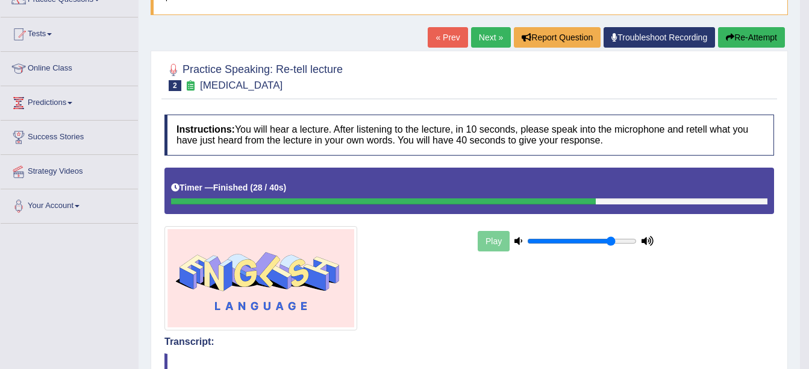
scroll to position [108, 0]
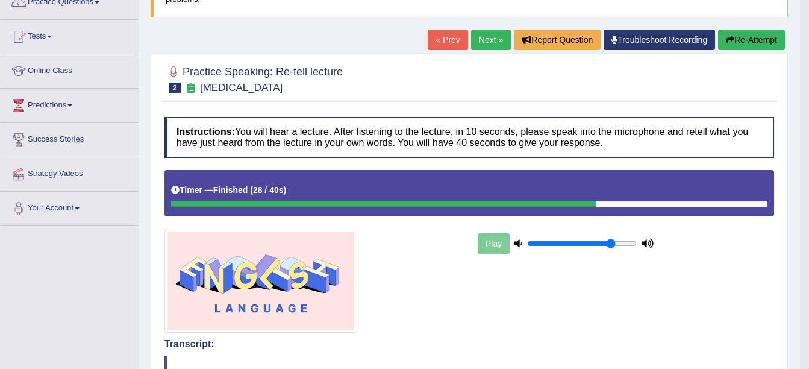
click at [744, 38] on button "Re-Attempt" at bounding box center [751, 40] width 67 height 20
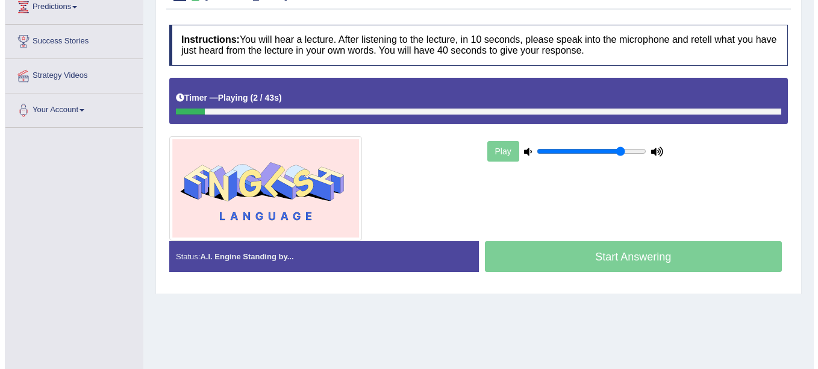
scroll to position [208, 0]
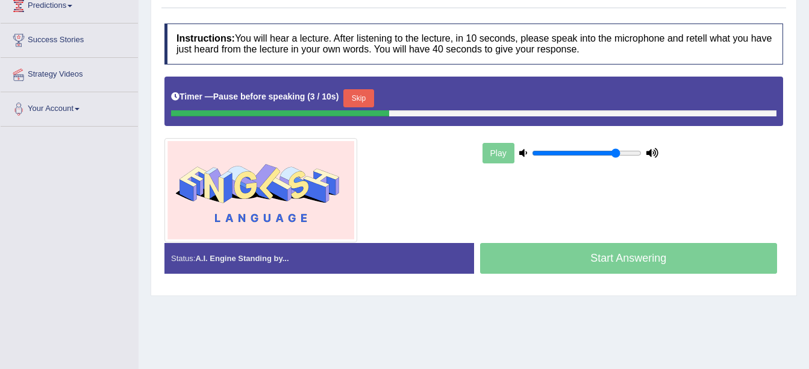
click at [356, 99] on button "Skip" at bounding box center [358, 98] width 30 height 18
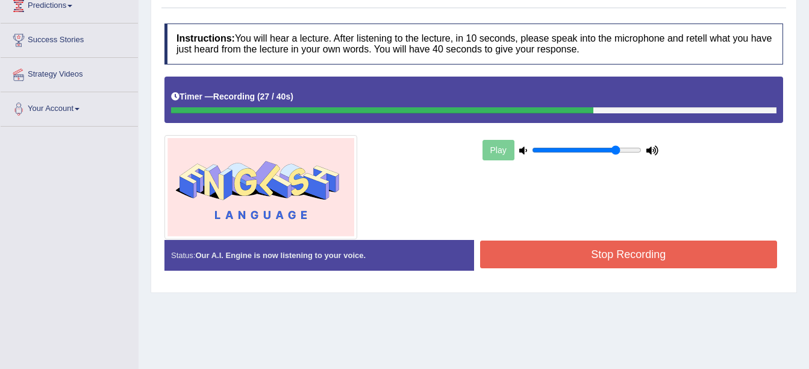
click at [535, 260] on button "Stop Recording" at bounding box center [629, 254] width 298 height 28
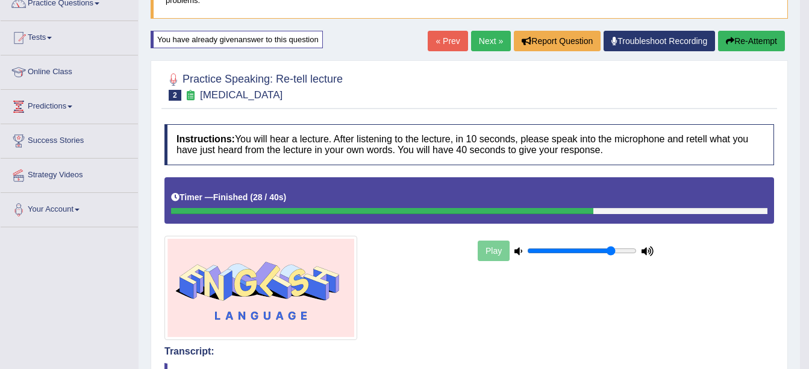
scroll to position [0, 0]
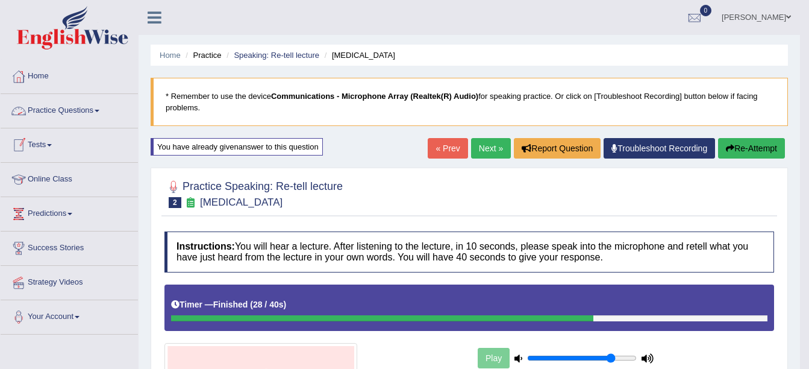
click at [97, 108] on link "Practice Questions" at bounding box center [69, 109] width 137 height 30
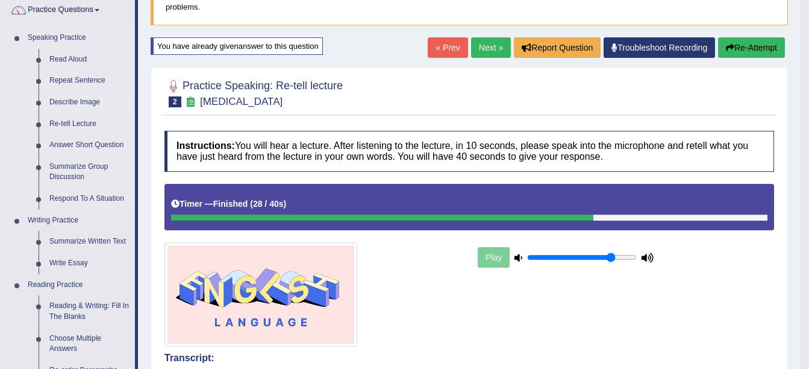
scroll to position [101, 0]
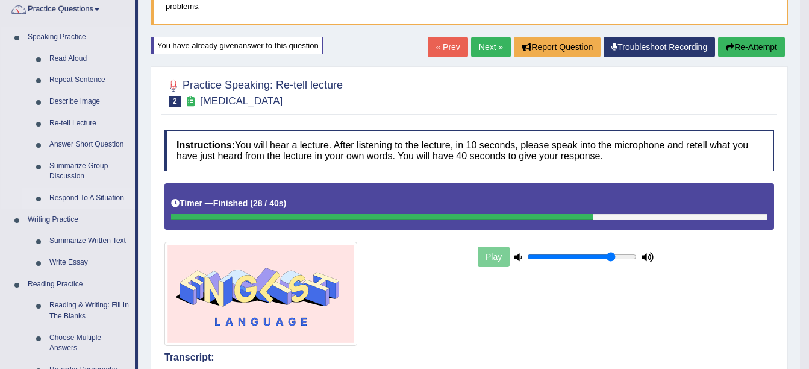
click at [89, 195] on link "Respond To A Situation" at bounding box center [89, 198] width 91 height 22
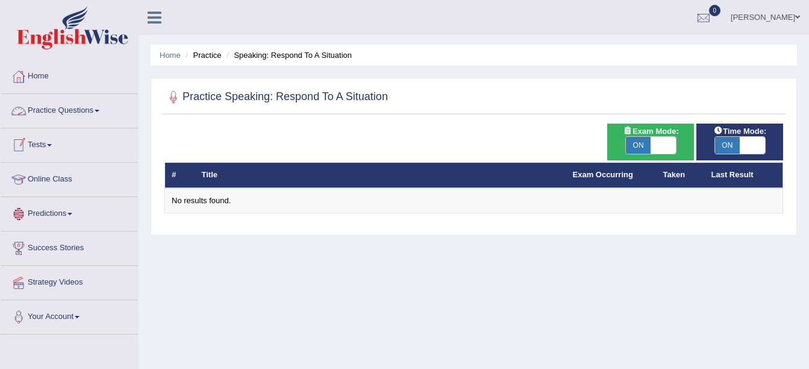
click at [102, 109] on link "Practice Questions" at bounding box center [69, 109] width 137 height 30
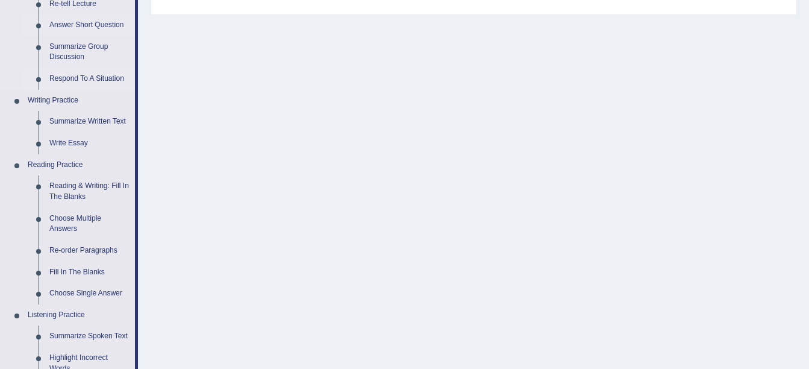
scroll to position [220, 0]
click at [77, 140] on link "Write Essay" at bounding box center [89, 144] width 91 height 22
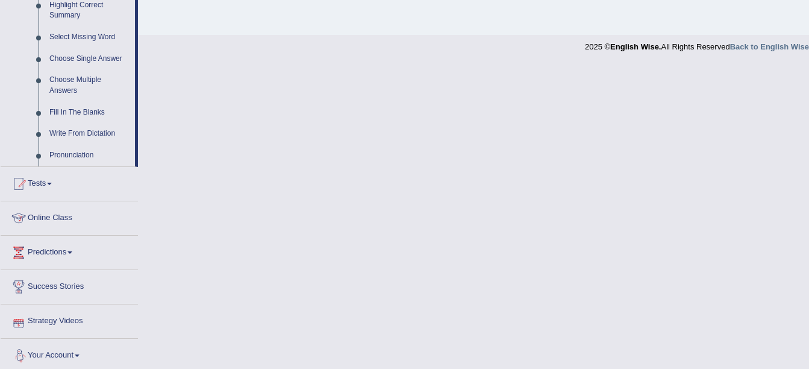
scroll to position [601, 0]
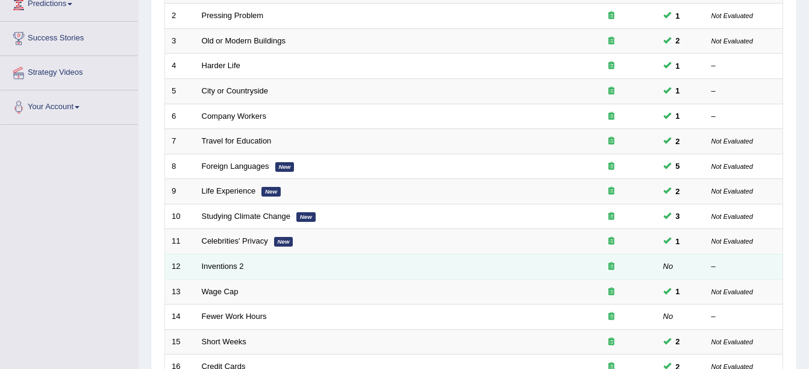
scroll to position [210, 0]
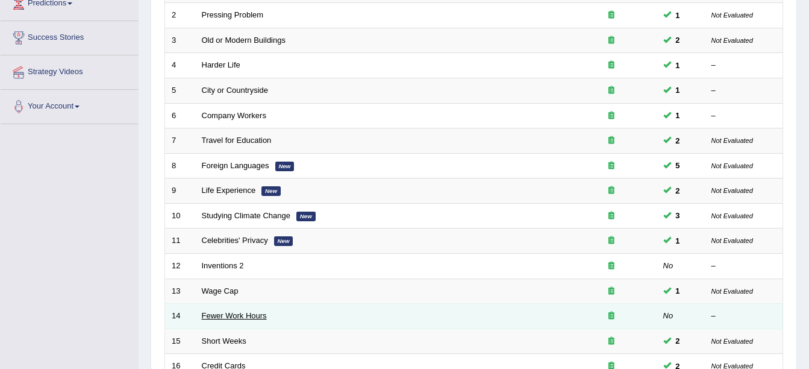
click at [237, 317] on link "Fewer Work Hours" at bounding box center [234, 315] width 65 height 9
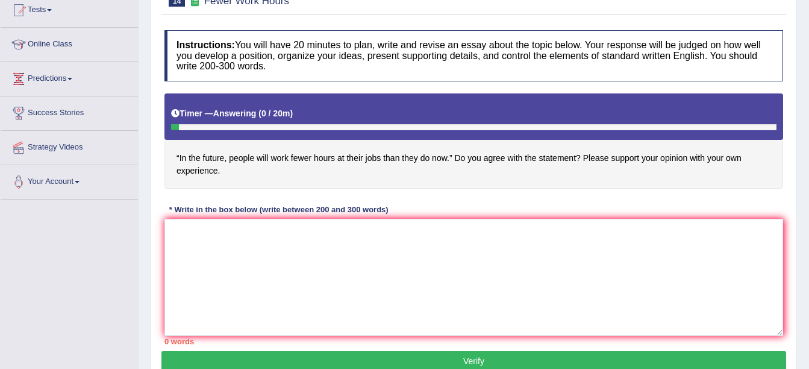
scroll to position [136, 0]
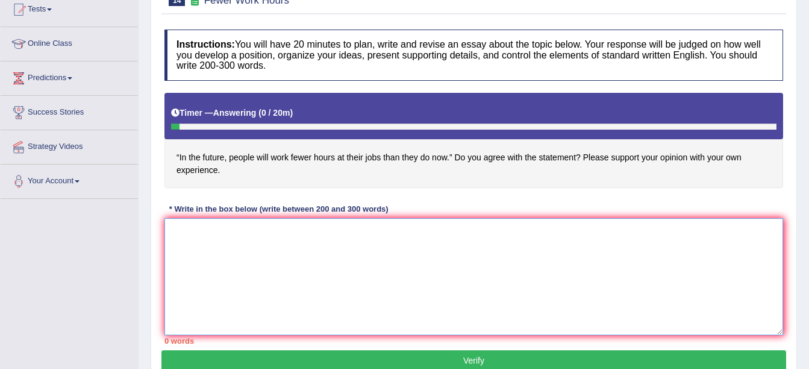
click at [385, 286] on textarea at bounding box center [473, 276] width 619 height 117
paste textarea "The increasing influence of (essay topic) on our lives has ignited numerous dis…"
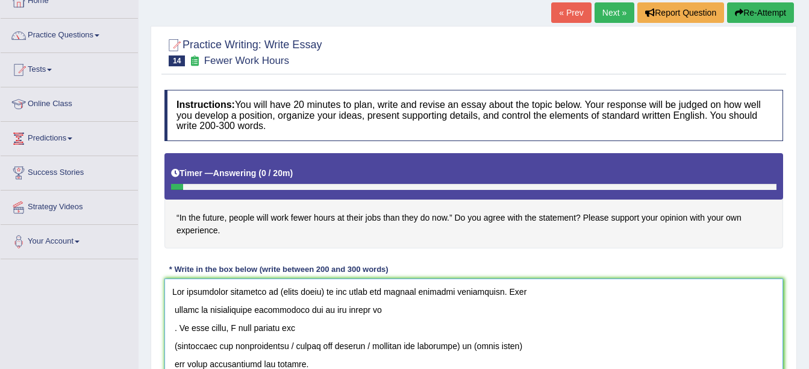
scroll to position [75, 0]
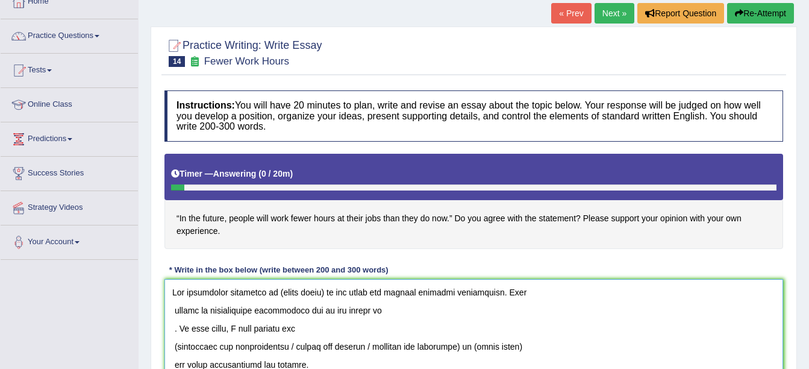
click at [325, 291] on textarea at bounding box center [473, 337] width 619 height 117
click at [369, 309] on textarea at bounding box center [473, 337] width 619 height 117
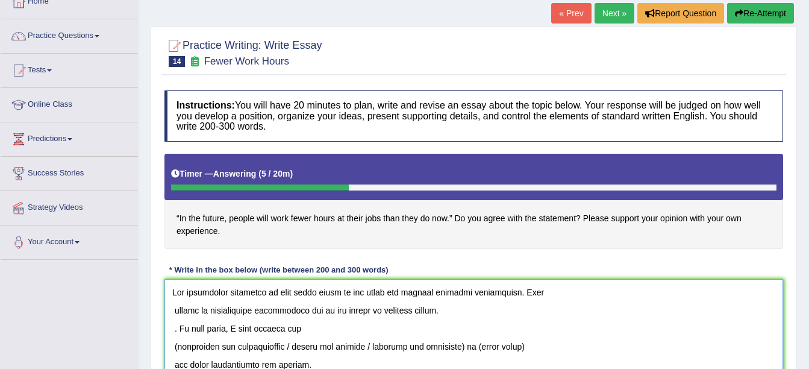
click at [177, 328] on textarea at bounding box center [473, 337] width 619 height 117
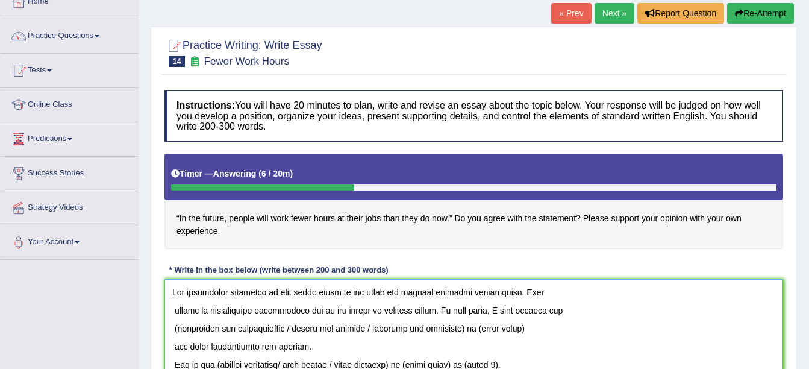
click at [470, 328] on textarea at bounding box center [473, 337] width 619 height 117
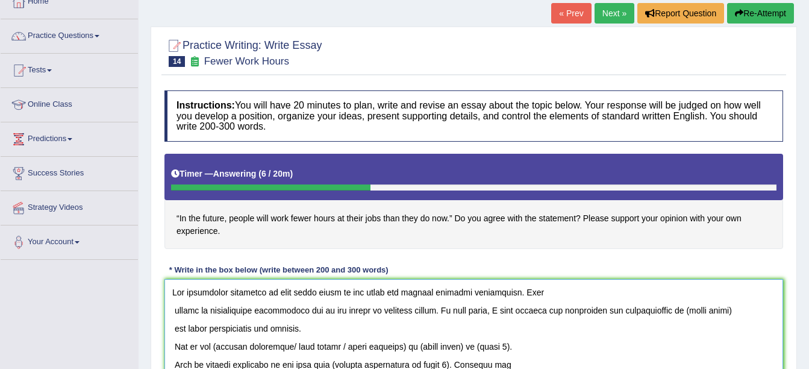
click at [736, 308] on textarea at bounding box center [473, 337] width 619 height 117
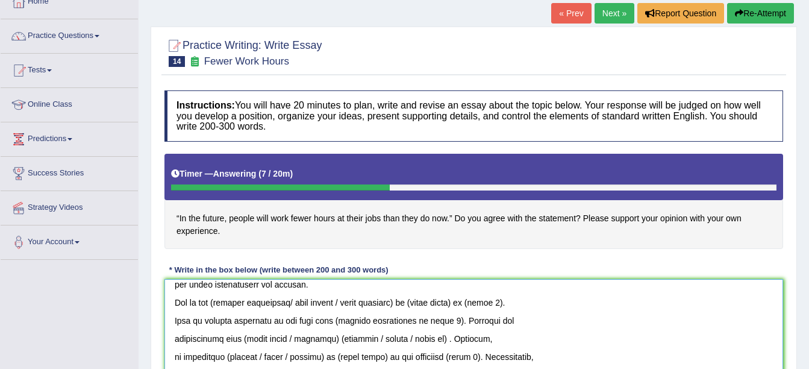
scroll to position [45, 0]
click at [413, 301] on textarea at bounding box center [473, 337] width 619 height 117
click at [416, 301] on textarea at bounding box center [473, 337] width 619 height 117
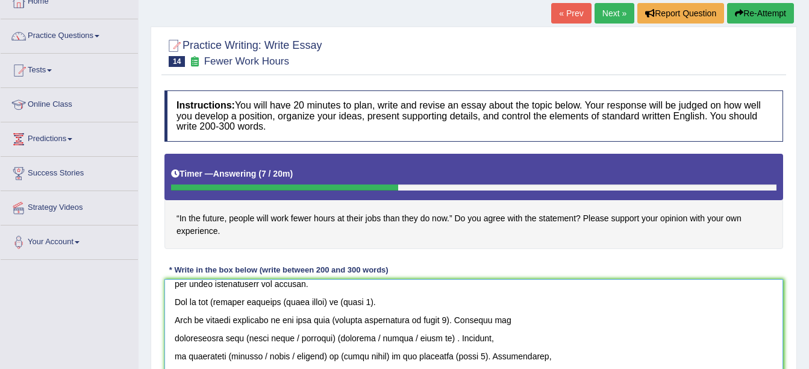
click at [216, 298] on textarea at bounding box center [473, 337] width 619 height 117
click at [219, 299] on textarea at bounding box center [473, 337] width 619 height 117
click at [272, 301] on textarea at bounding box center [473, 337] width 619 height 117
click at [351, 302] on textarea at bounding box center [473, 337] width 619 height 117
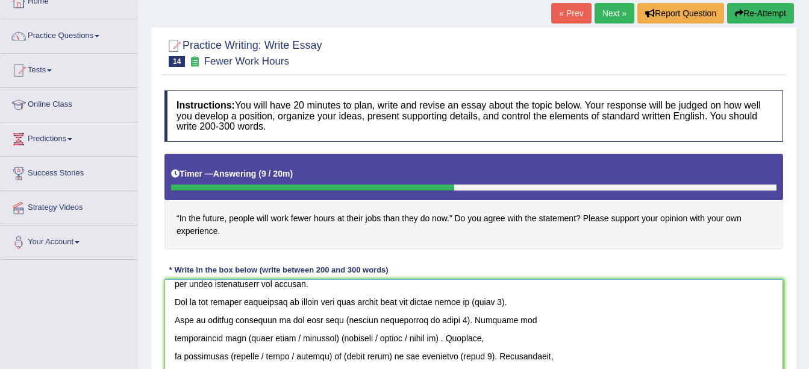
click at [538, 302] on textarea at bounding box center [473, 337] width 619 height 117
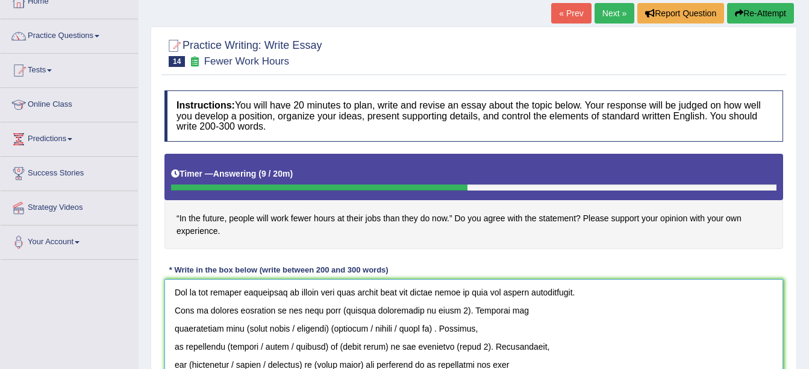
click at [440, 308] on textarea at bounding box center [473, 337] width 619 height 117
click at [440, 309] on textarea at bounding box center [473, 337] width 619 height 117
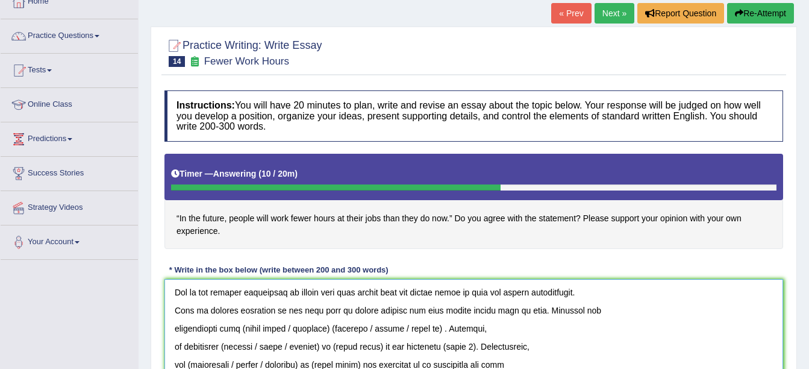
click at [336, 328] on textarea at bounding box center [473, 337] width 619 height 117
click at [420, 328] on textarea at bounding box center [473, 337] width 619 height 117
click at [309, 325] on textarea at bounding box center [473, 337] width 619 height 117
click at [343, 327] on textarea at bounding box center [473, 337] width 619 height 117
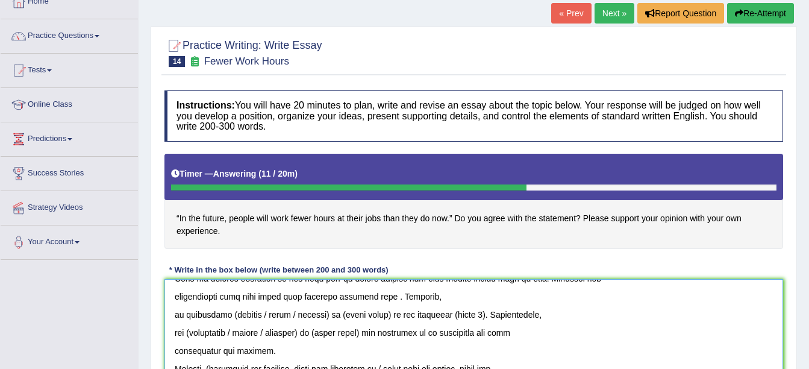
scroll to position [89, 0]
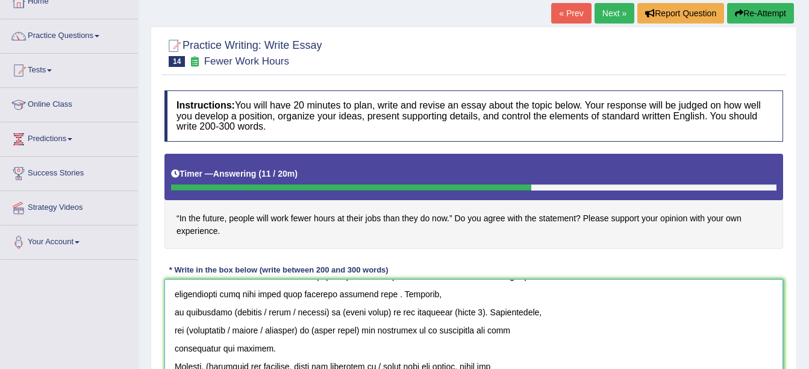
click at [323, 310] on textarea at bounding box center [473, 337] width 619 height 117
click at [326, 311] on textarea at bounding box center [473, 337] width 619 height 117
click at [229, 308] on textarea at bounding box center [473, 337] width 619 height 117
click at [311, 310] on textarea at bounding box center [473, 337] width 619 height 117
click at [408, 311] on textarea at bounding box center [473, 337] width 619 height 117
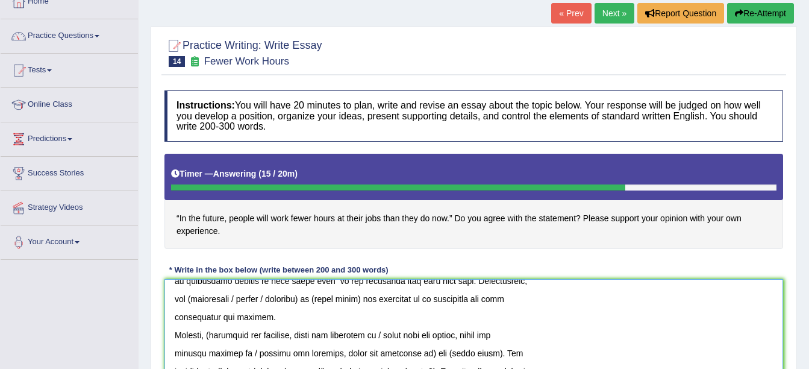
scroll to position [120, 0]
click at [315, 297] on textarea at bounding box center [473, 337] width 619 height 117
click at [192, 297] on textarea at bounding box center [473, 337] width 619 height 117
click at [296, 299] on textarea at bounding box center [473, 337] width 619 height 117
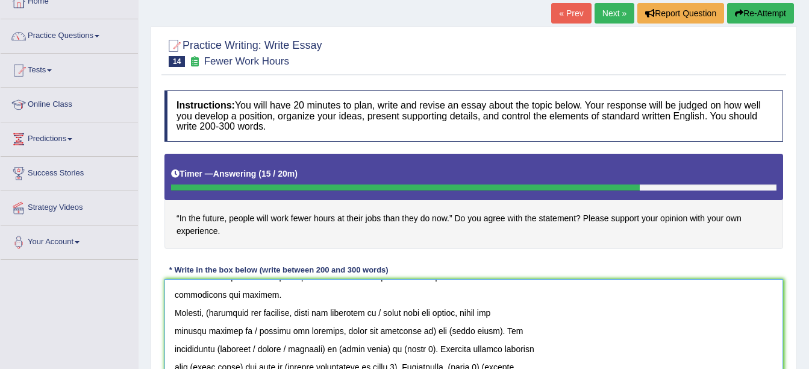
scroll to position [143, 0]
click at [412, 330] on textarea at bounding box center [473, 337] width 619 height 117
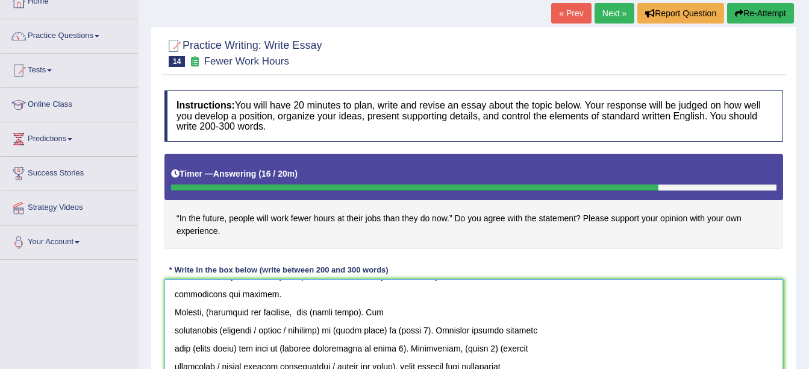
click at [213, 310] on textarea at bounding box center [473, 337] width 619 height 117
click at [361, 310] on textarea at bounding box center [473, 337] width 619 height 117
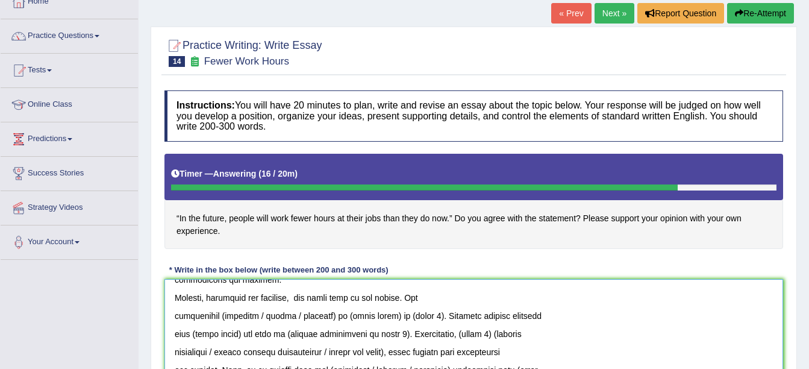
scroll to position [158, 0]
click at [323, 316] on textarea at bounding box center [473, 337] width 619 height 117
click at [326, 314] on textarea at bounding box center [473, 337] width 619 height 117
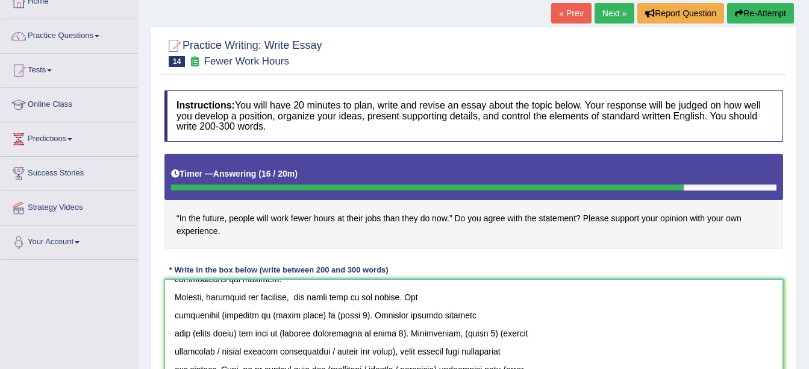
click at [217, 312] on textarea at bounding box center [473, 337] width 619 height 117
click at [311, 314] on textarea at bounding box center [473, 337] width 619 height 117
click at [342, 316] on textarea at bounding box center [473, 337] width 619 height 117
click at [242, 333] on textarea at bounding box center [473, 337] width 619 height 117
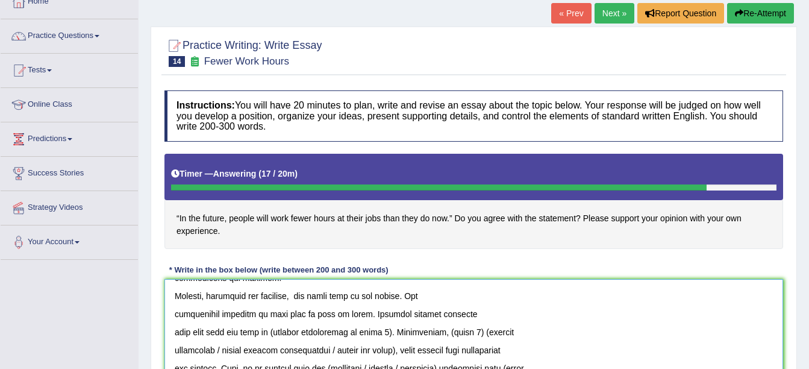
click at [389, 332] on textarea at bounding box center [473, 337] width 619 height 117
click at [498, 332] on textarea at bounding box center [473, 337] width 619 height 117
click at [512, 332] on textarea at bounding box center [473, 337] width 619 height 117
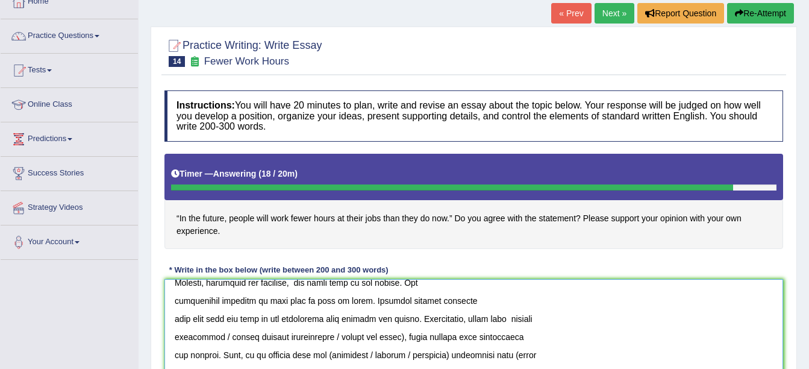
scroll to position [173, 0]
click at [404, 337] on textarea at bounding box center [473, 337] width 619 height 117
click at [284, 337] on textarea at bounding box center [473, 337] width 619 height 117
click at [299, 337] on textarea at bounding box center [473, 337] width 619 height 117
type textarea "The increasing influence of work fewer hours on our lives has ignited numerous …"
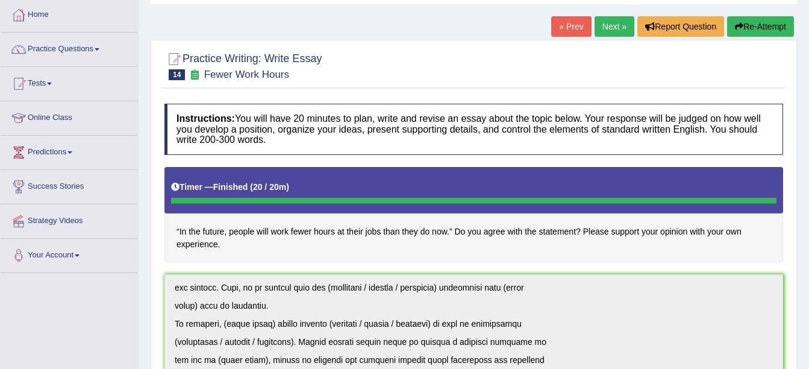
scroll to position [0, 0]
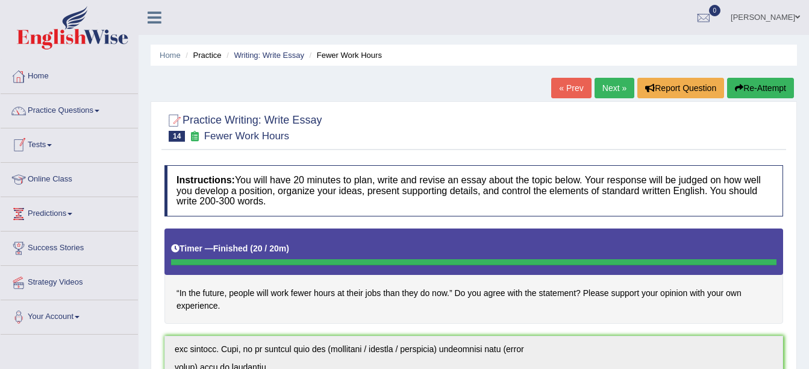
click at [36, 70] on link "Home" at bounding box center [69, 75] width 137 height 30
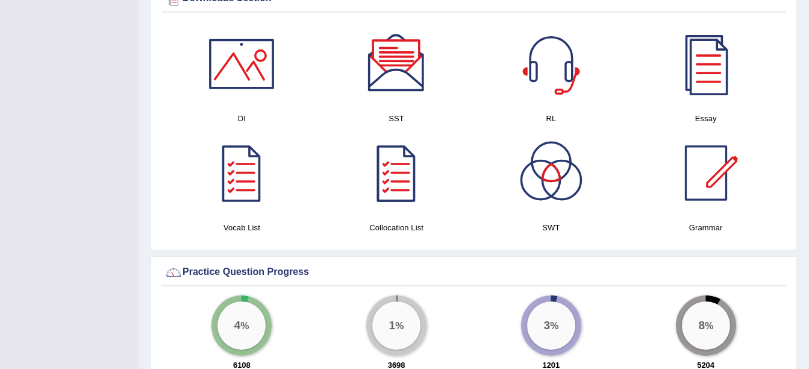
scroll to position [623, 0]
click at [390, 76] on div at bounding box center [396, 64] width 84 height 84
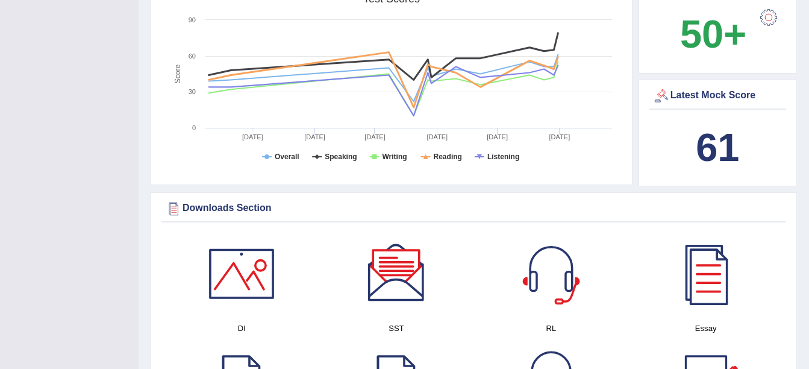
scroll to position [0, 0]
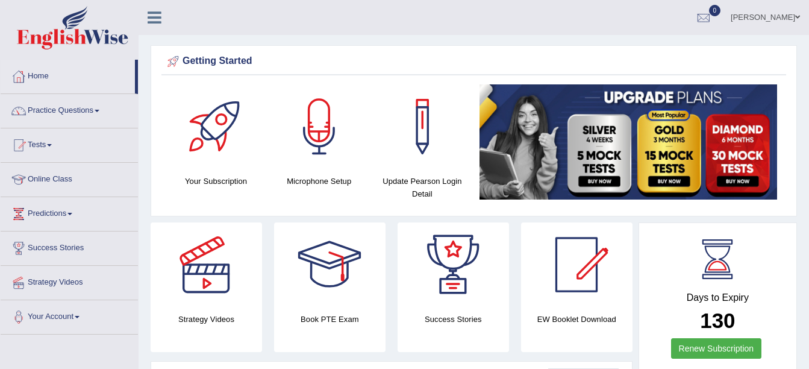
click at [101, 113] on link "Practice Questions" at bounding box center [69, 109] width 137 height 30
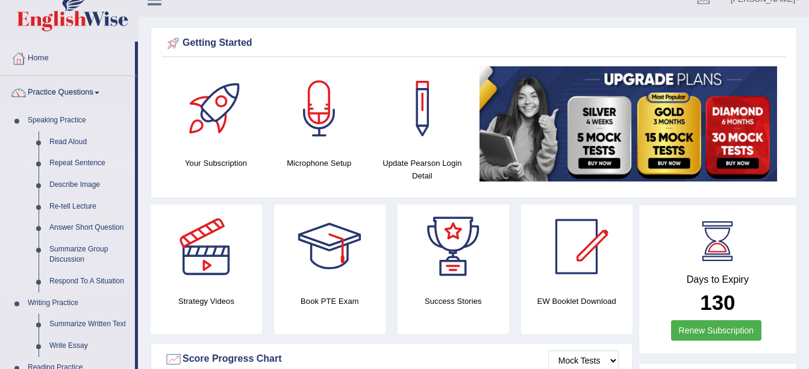
scroll to position [19, 0]
click at [84, 278] on link "Respond To A Situation" at bounding box center [89, 281] width 91 height 22
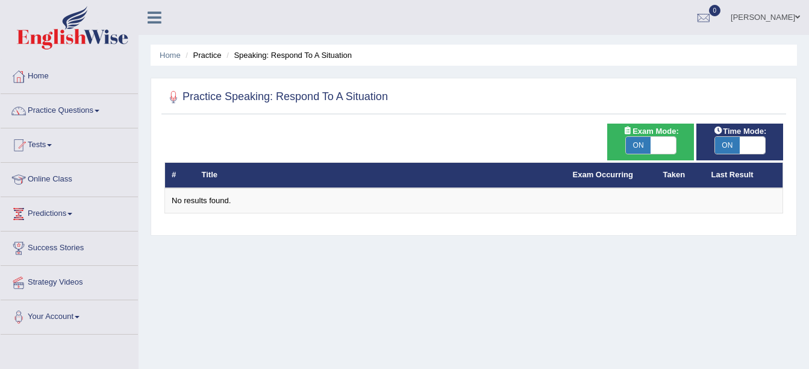
click at [637, 142] on span "ON" at bounding box center [638, 145] width 25 height 17
checkbox input "false"
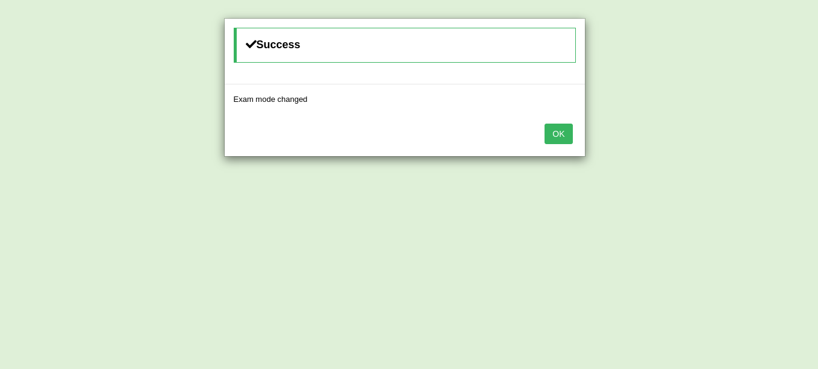
click at [557, 137] on button "OK" at bounding box center [559, 133] width 28 height 20
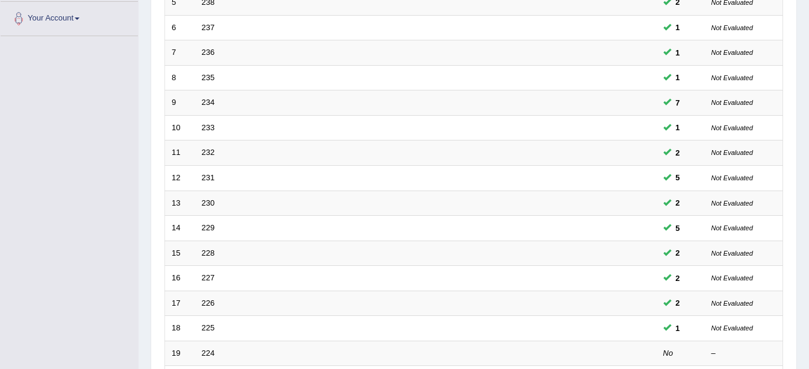
scroll to position [429, 0]
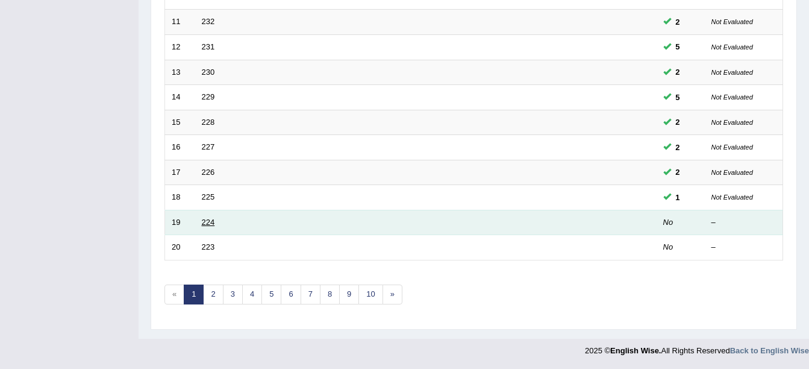
click at [213, 222] on link "224" at bounding box center [208, 221] width 13 height 9
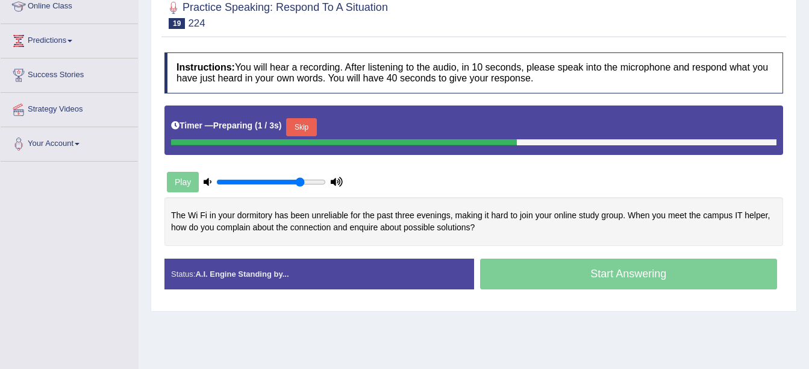
scroll to position [173, 0]
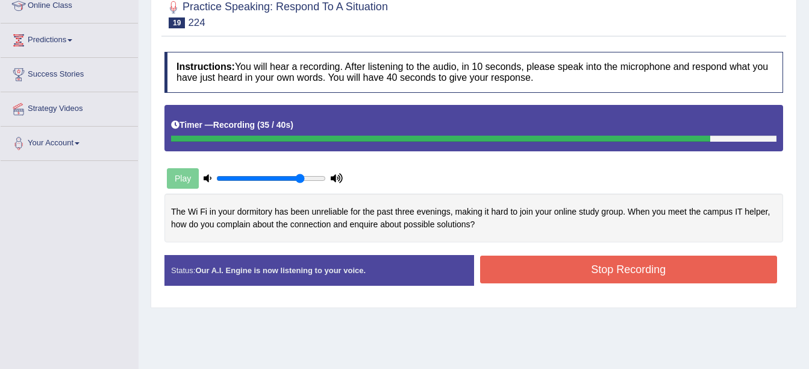
click at [529, 279] on button "Stop Recording" at bounding box center [629, 269] width 298 height 28
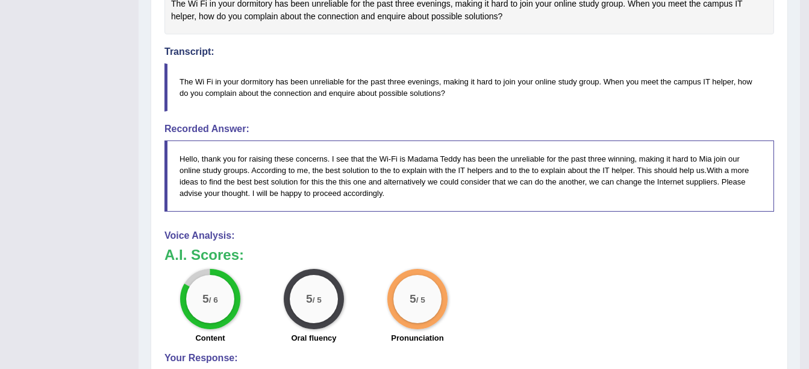
scroll to position [381, 0]
